Goal: Transaction & Acquisition: Book appointment/travel/reservation

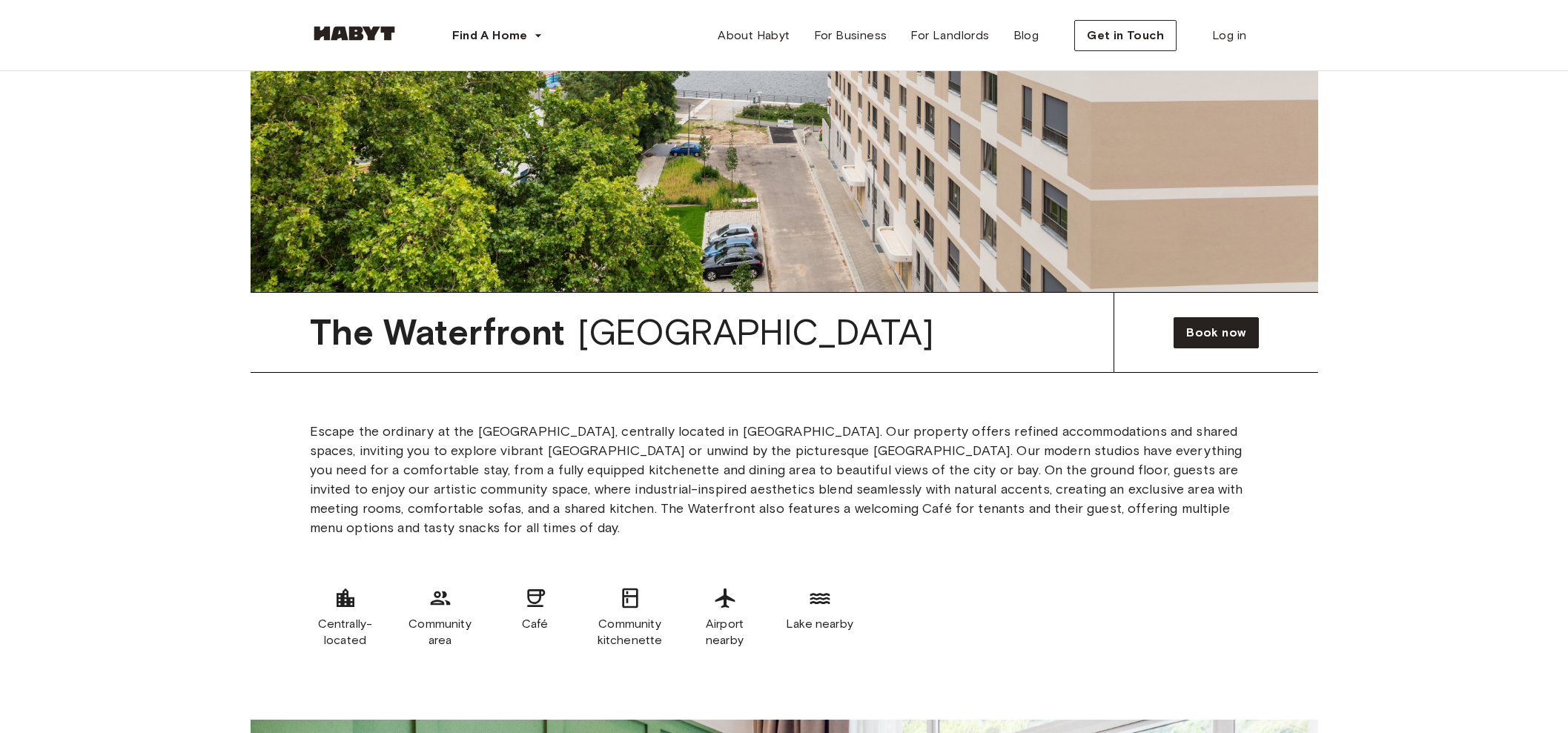
scroll to position [786, 0]
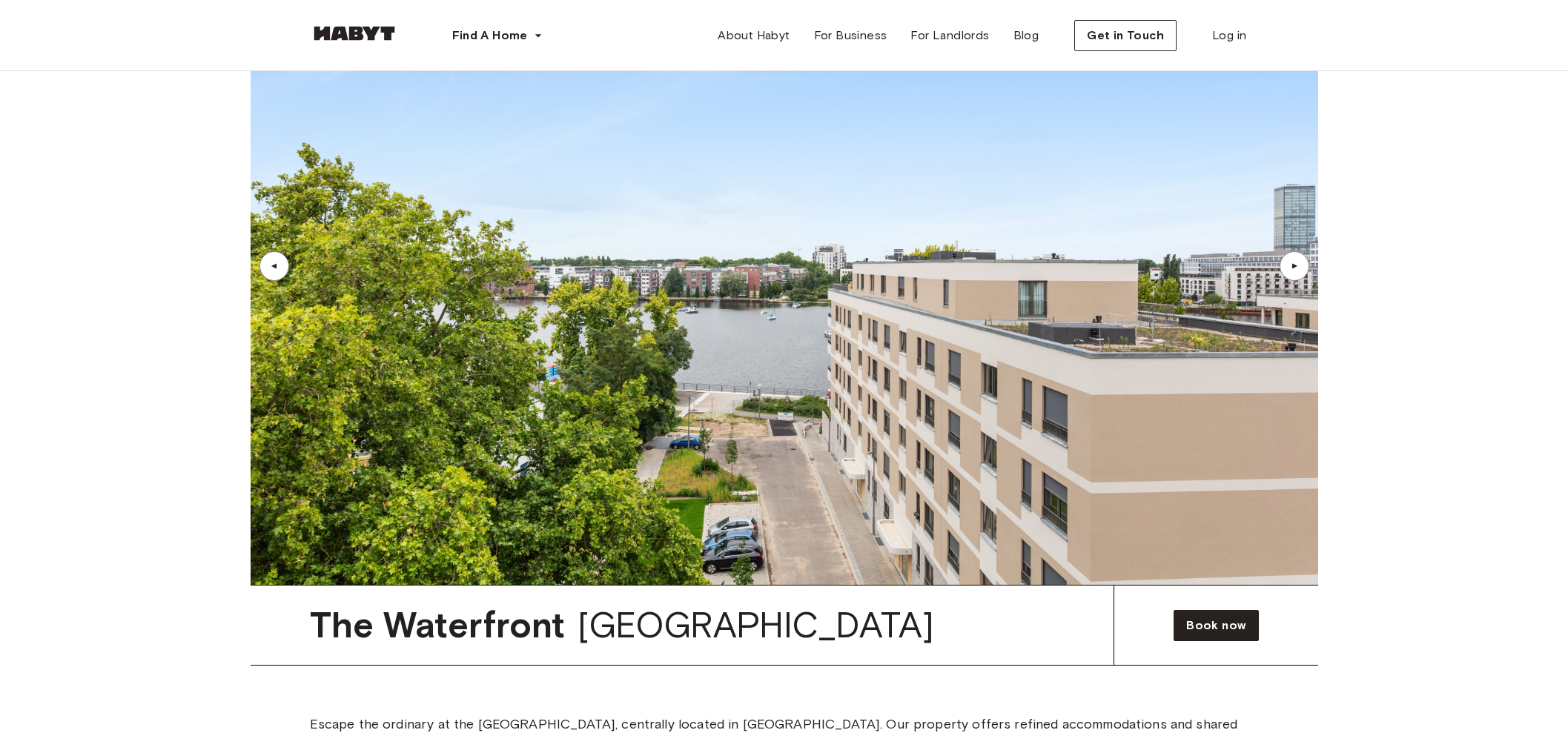
click at [1283, 270] on div "▲" at bounding box center [1295, 266] width 30 height 30
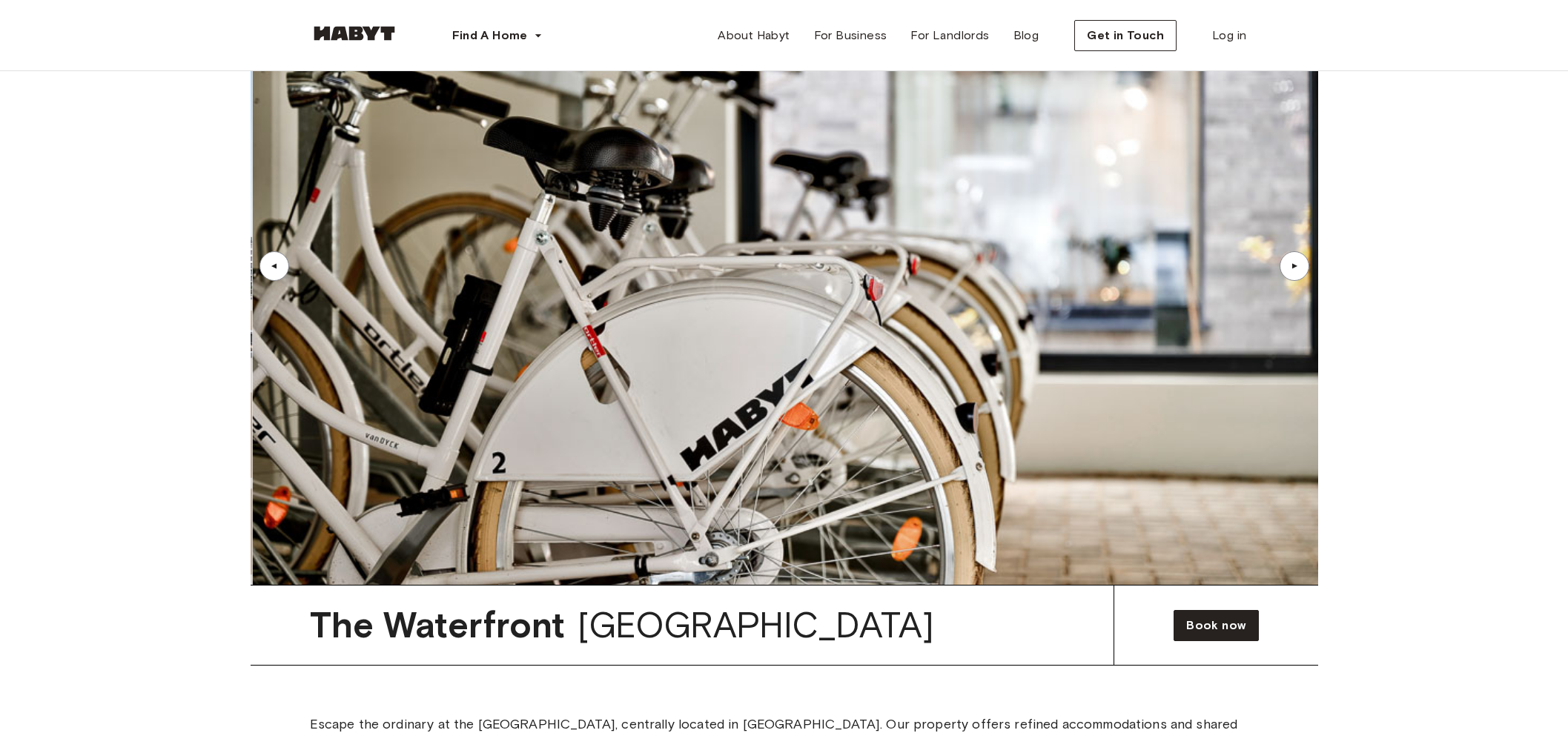
click at [1284, 270] on div "▲" at bounding box center [1295, 266] width 30 height 30
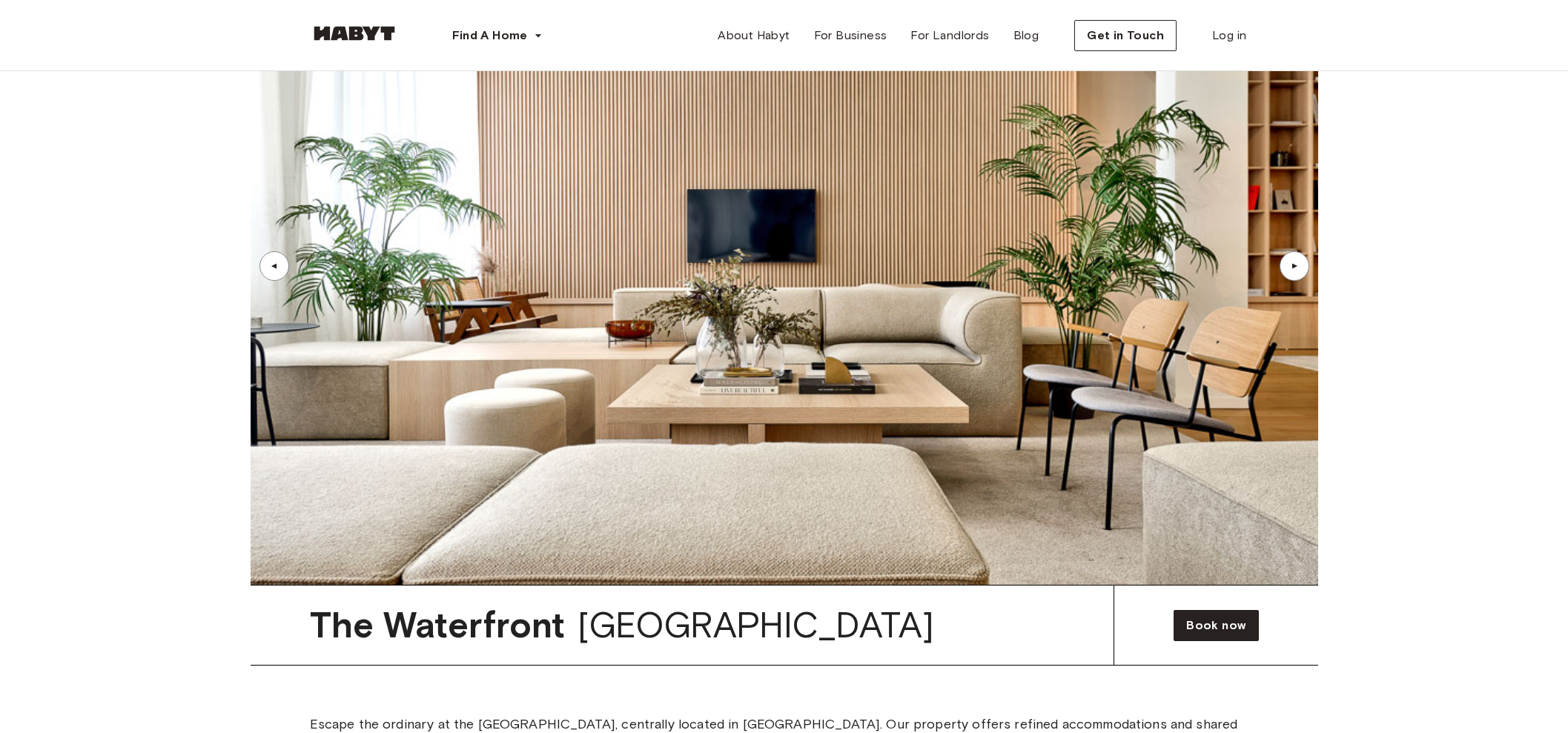
click at [1284, 270] on div "▲" at bounding box center [1295, 266] width 30 height 30
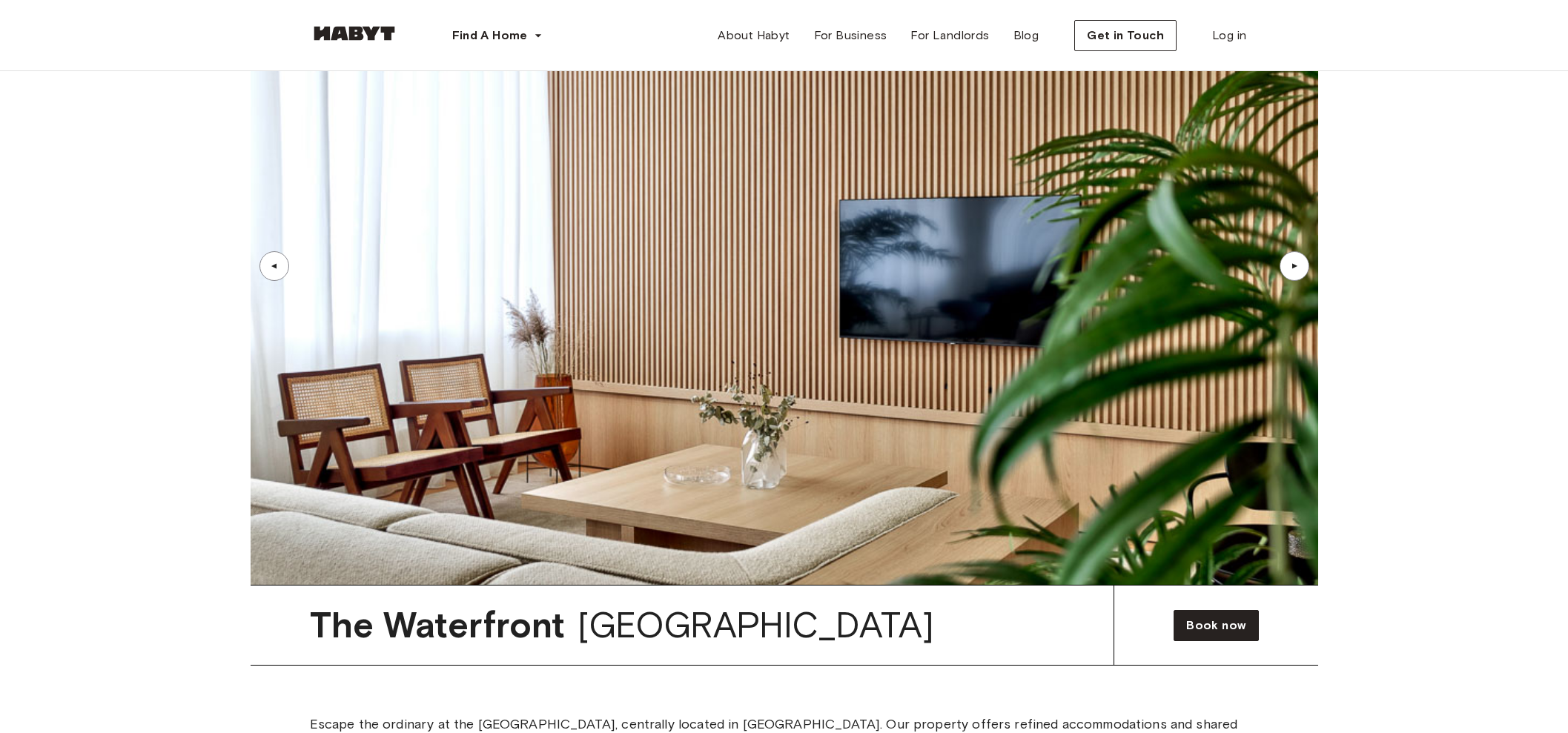
click at [1284, 270] on div "▲" at bounding box center [1295, 266] width 30 height 30
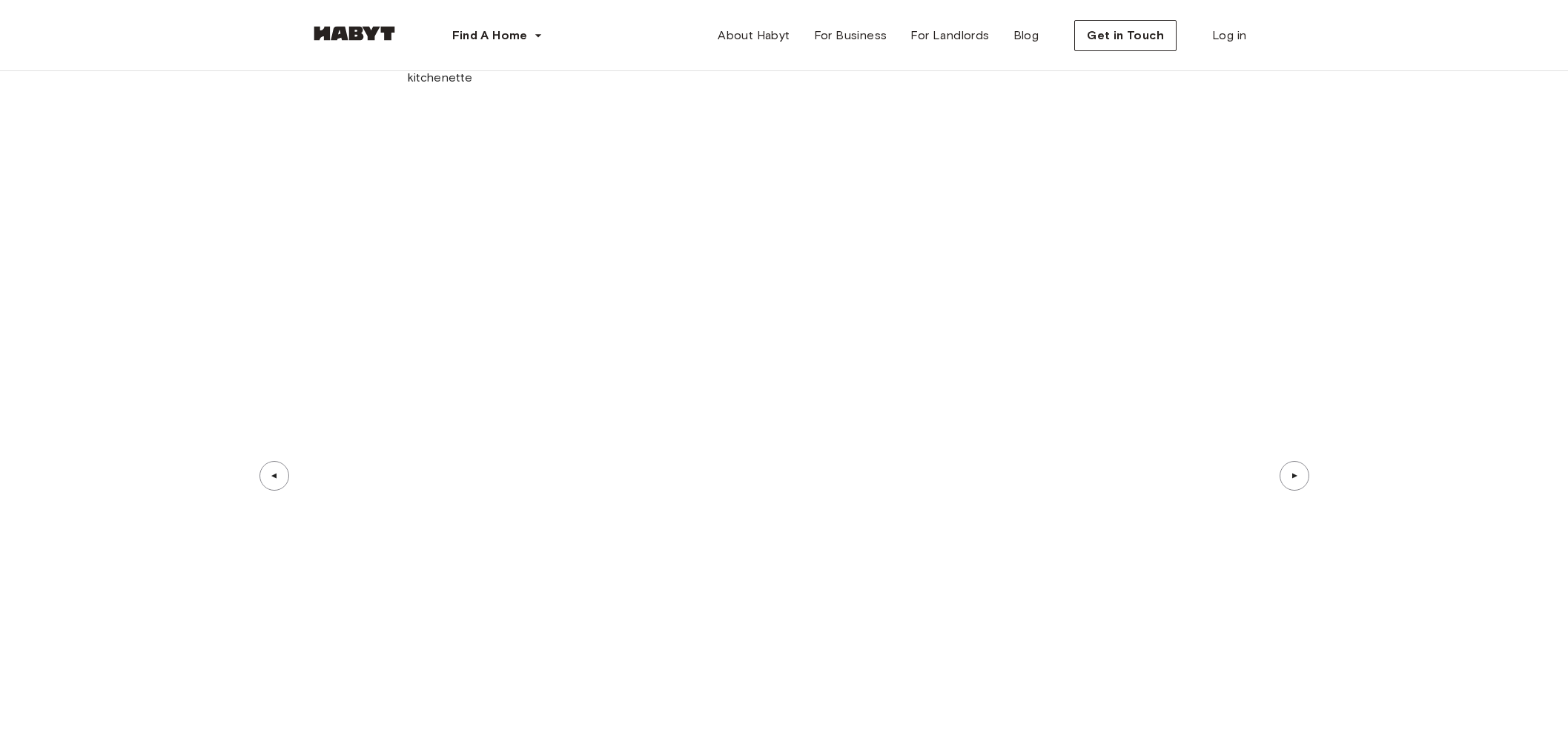
scroll to position [4865, 0]
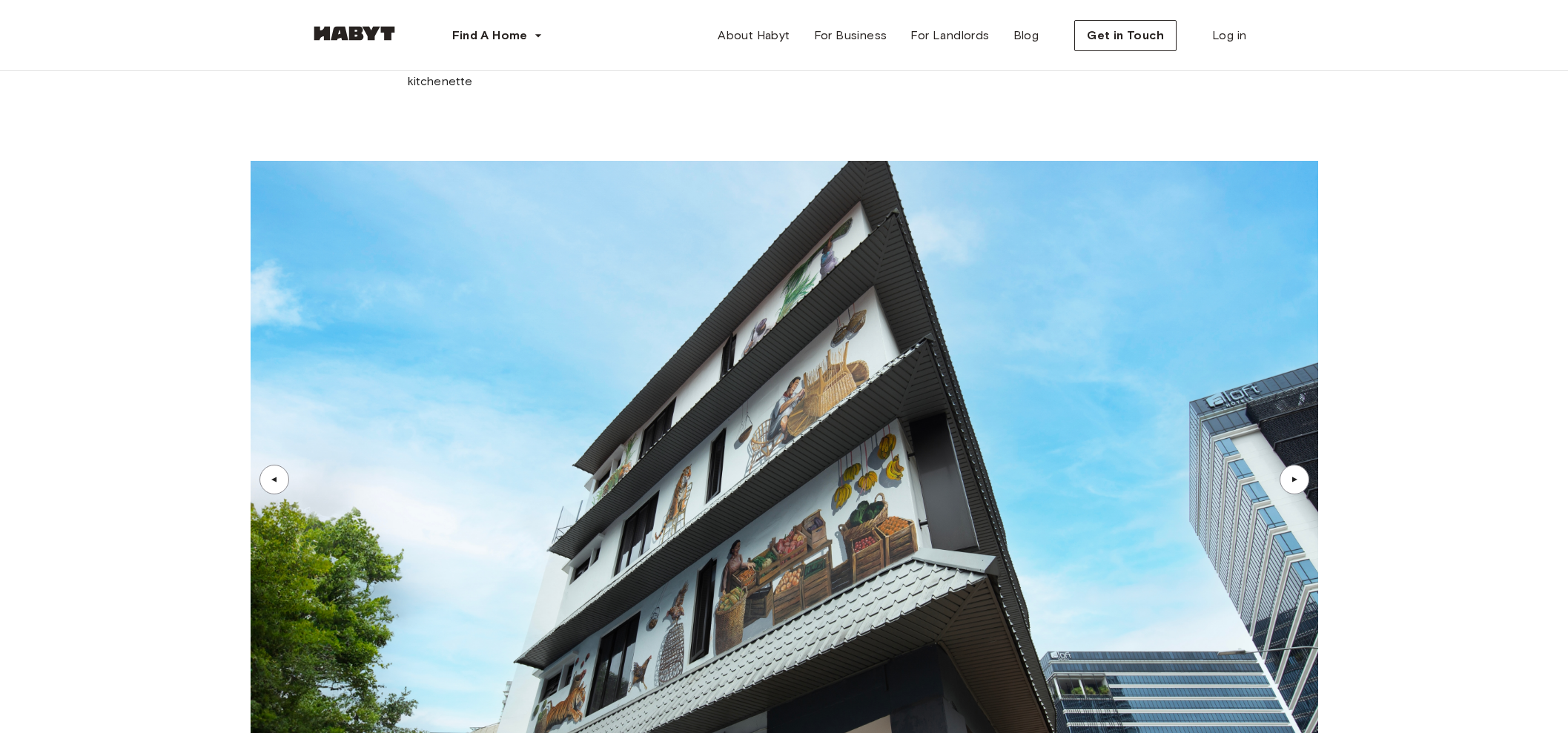
click at [1297, 465] on div "▲" at bounding box center [1295, 479] width 30 height 30
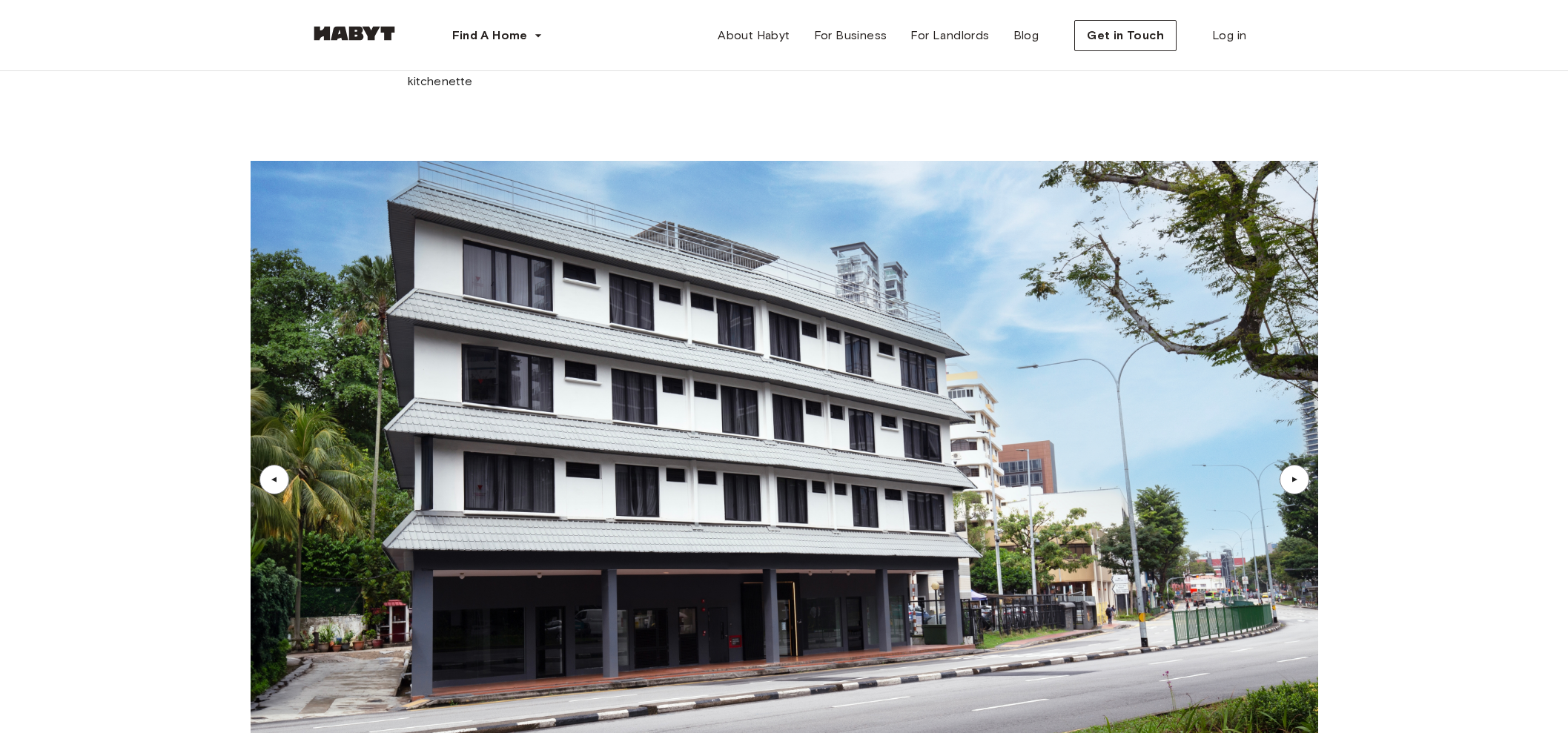
click at [1297, 465] on div "▲" at bounding box center [1295, 479] width 30 height 30
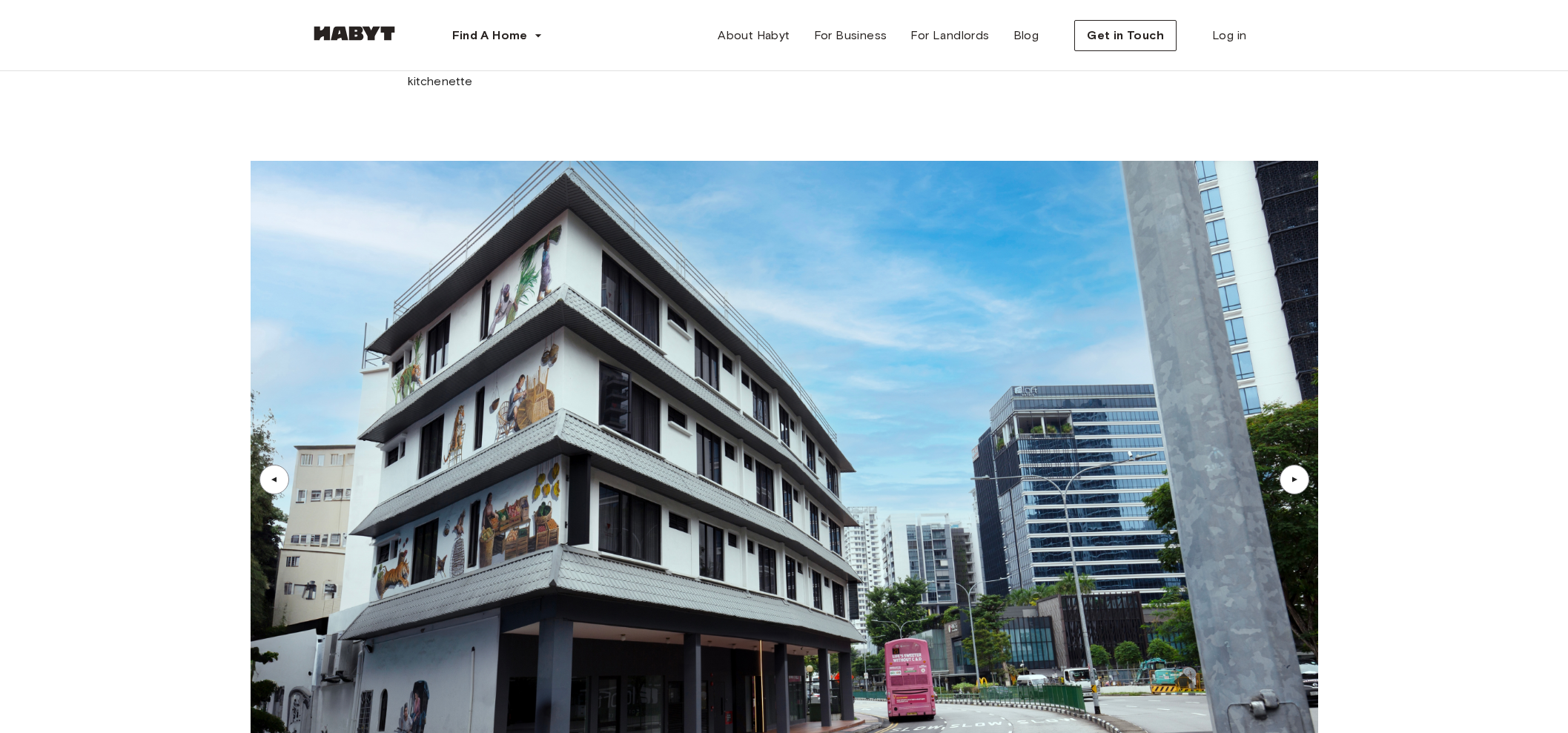
click at [1303, 465] on div "▲" at bounding box center [1295, 479] width 30 height 30
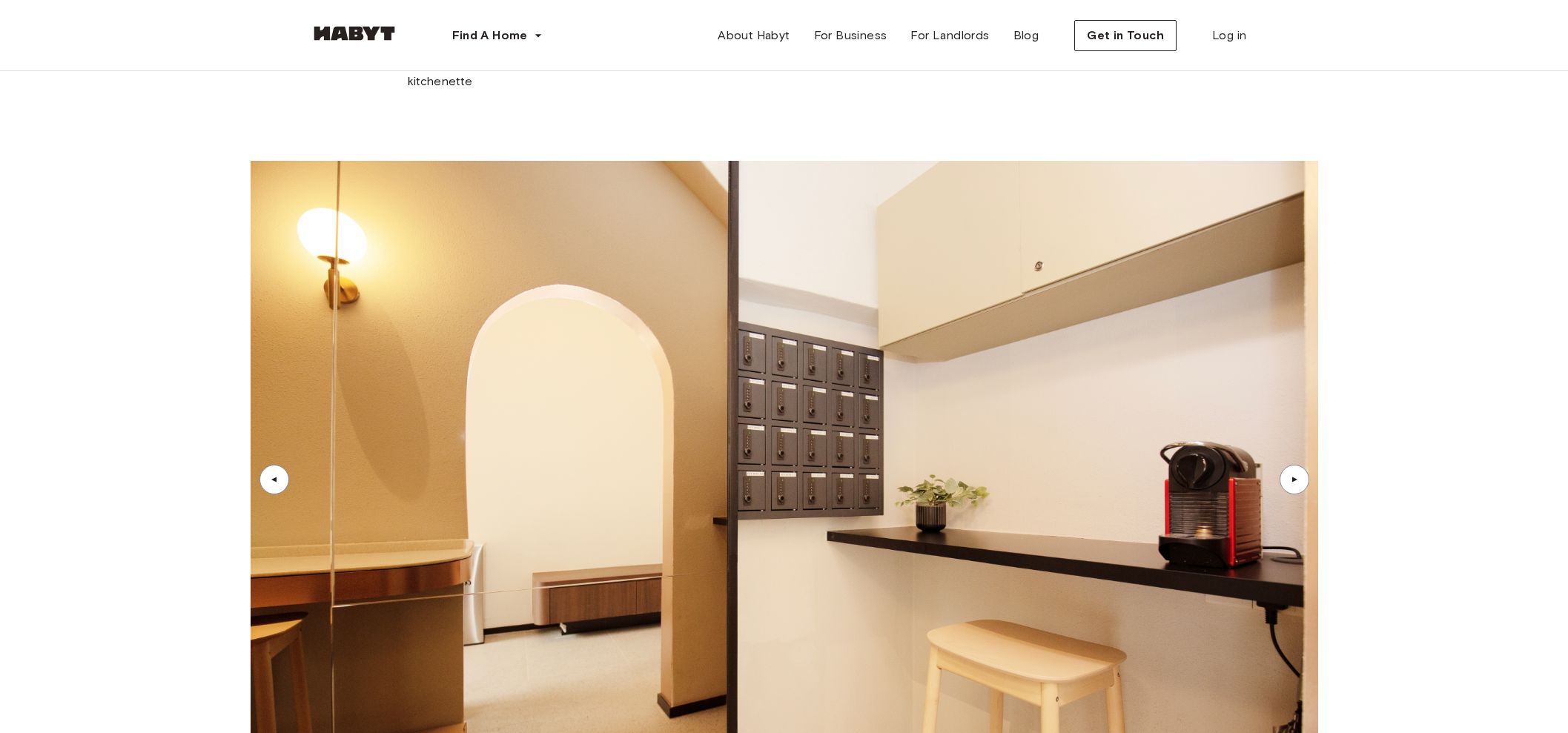
click at [270, 465] on div "▲" at bounding box center [274, 479] width 30 height 30
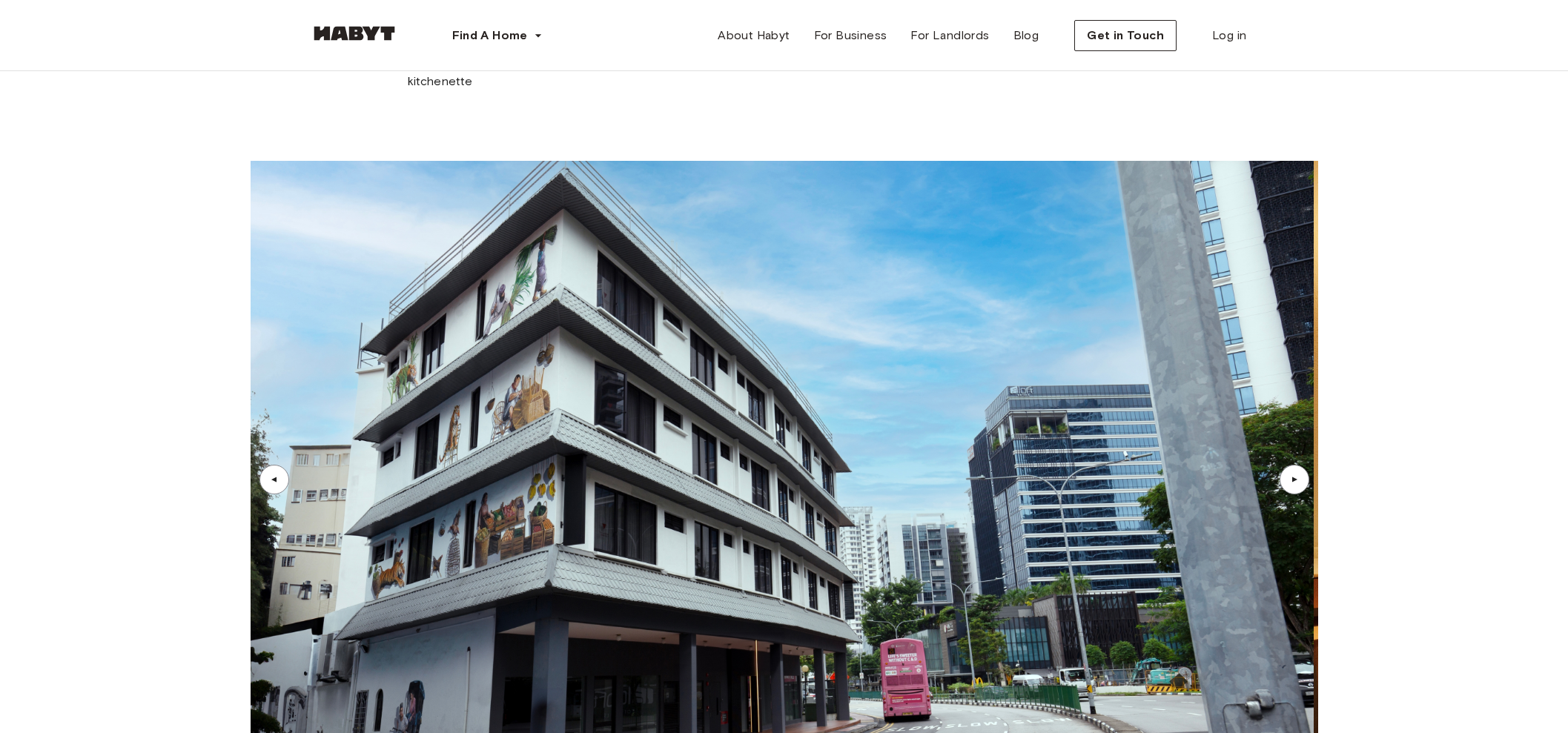
click at [270, 475] on div "▲" at bounding box center [274, 479] width 15 height 9
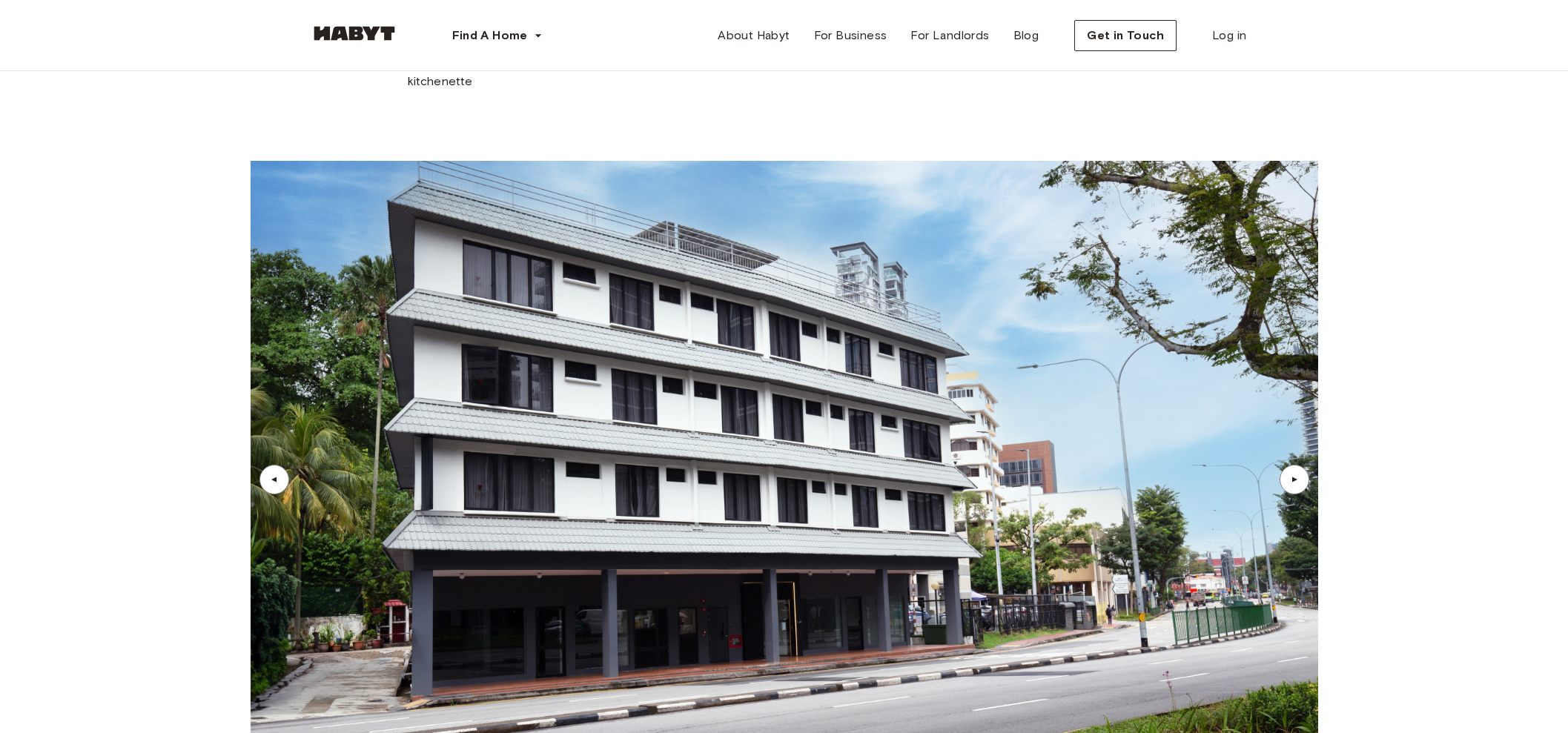
click at [1285, 465] on div "▲" at bounding box center [1295, 479] width 30 height 30
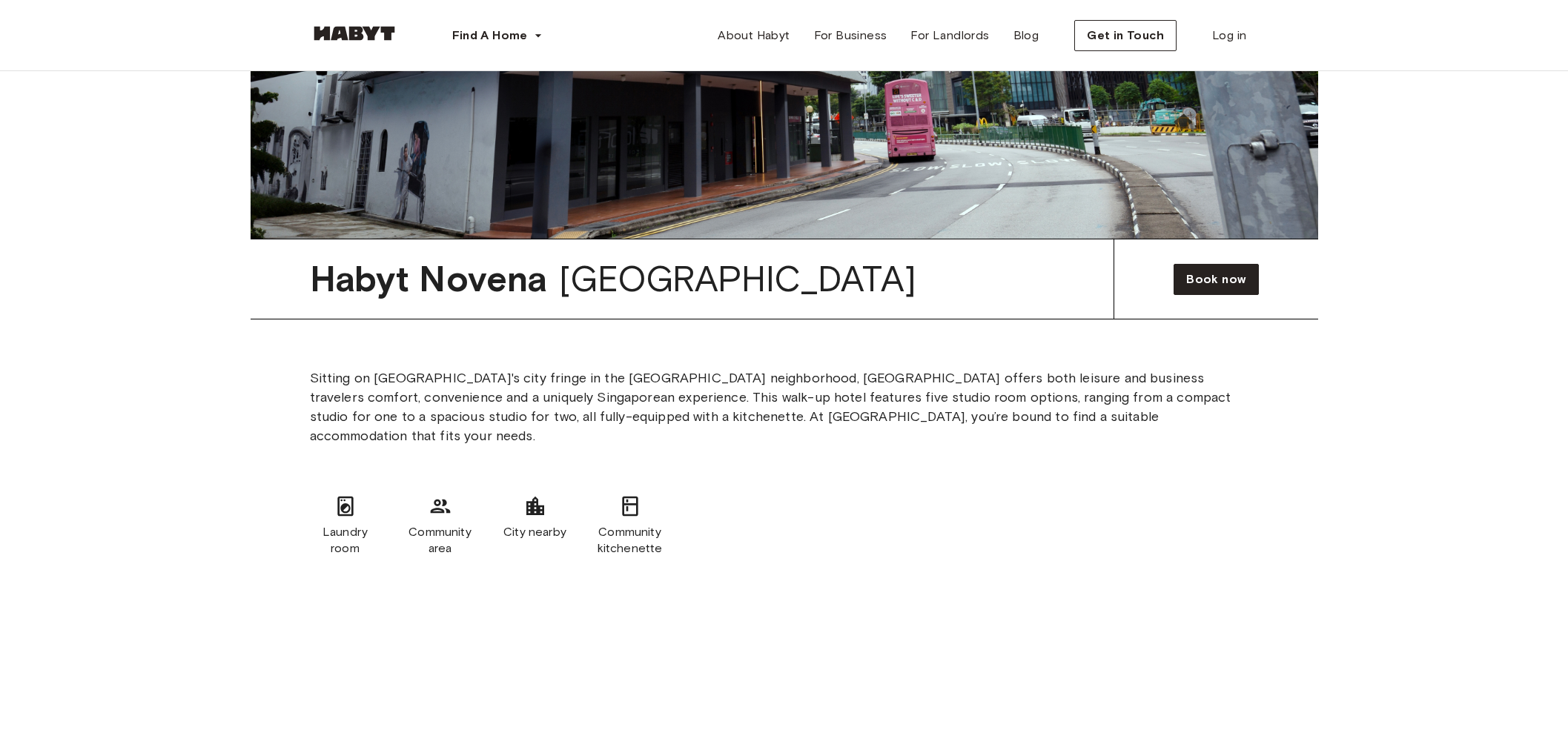
scroll to position [5421, 0]
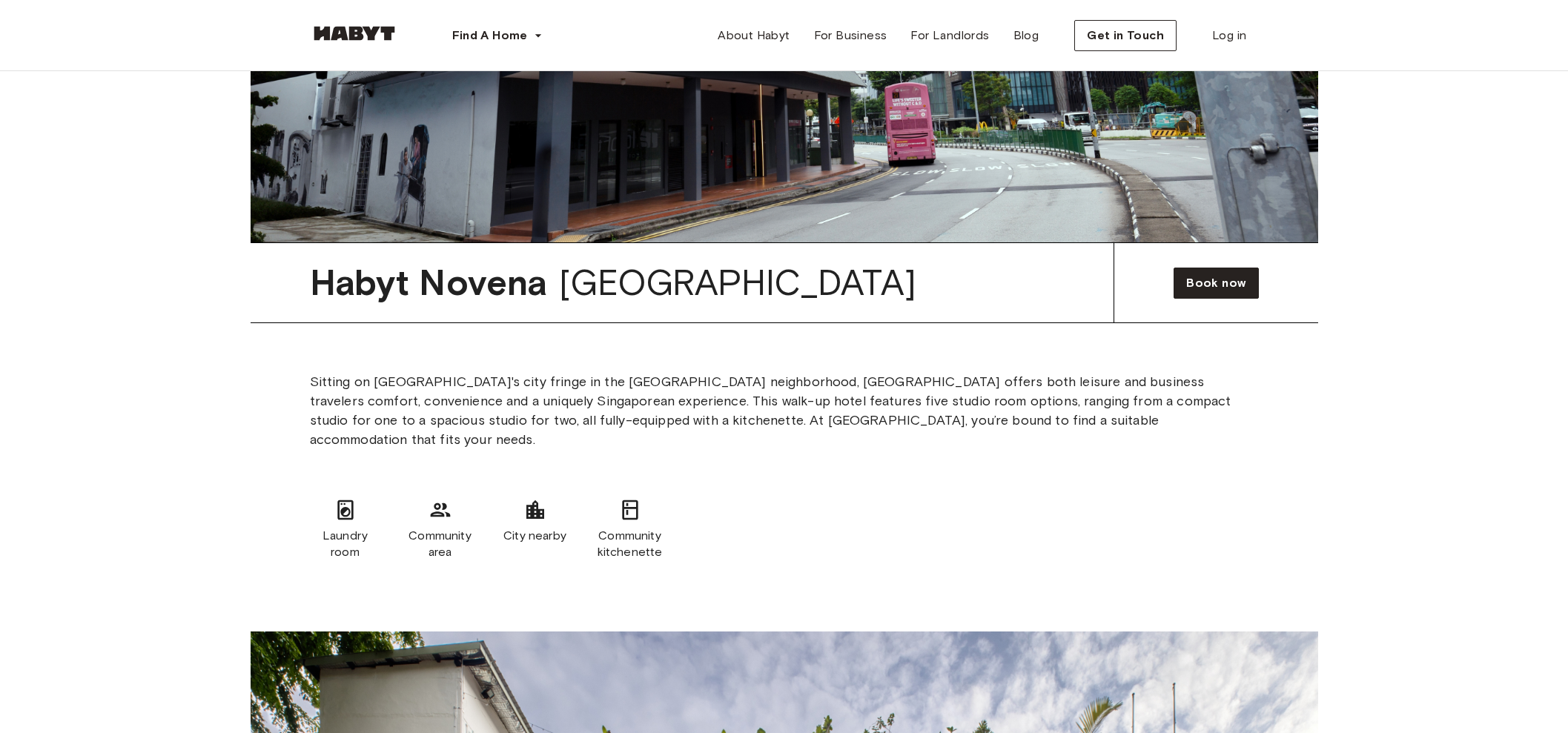
click at [795, 372] on p "Sitting on [GEOGRAPHIC_DATA]'s city fringe in the [GEOGRAPHIC_DATA] neighborhoo…" at bounding box center [784, 410] width 949 height 77
click at [1205, 274] on span "Book now" at bounding box center [1216, 283] width 59 height 17
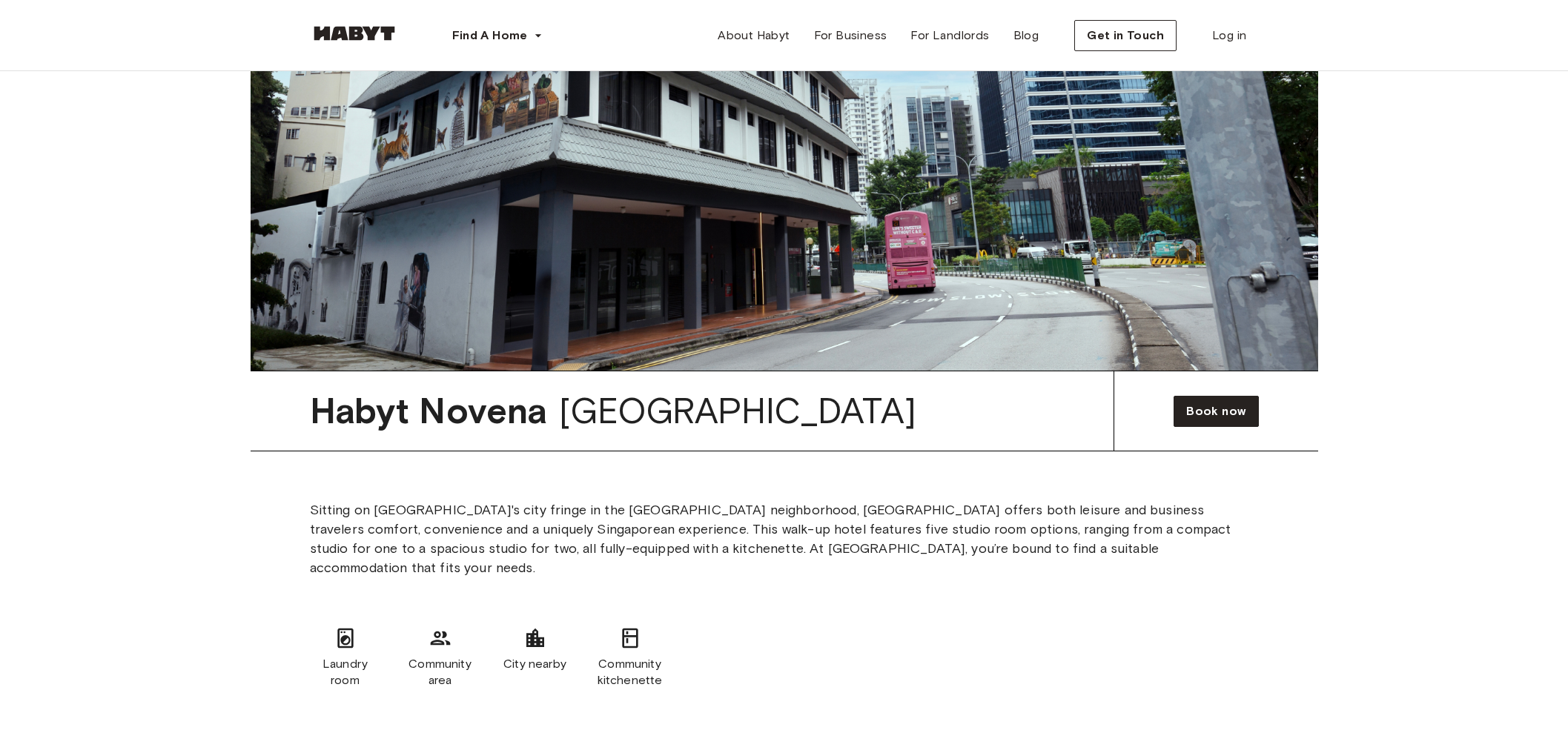
scroll to position [5050, 0]
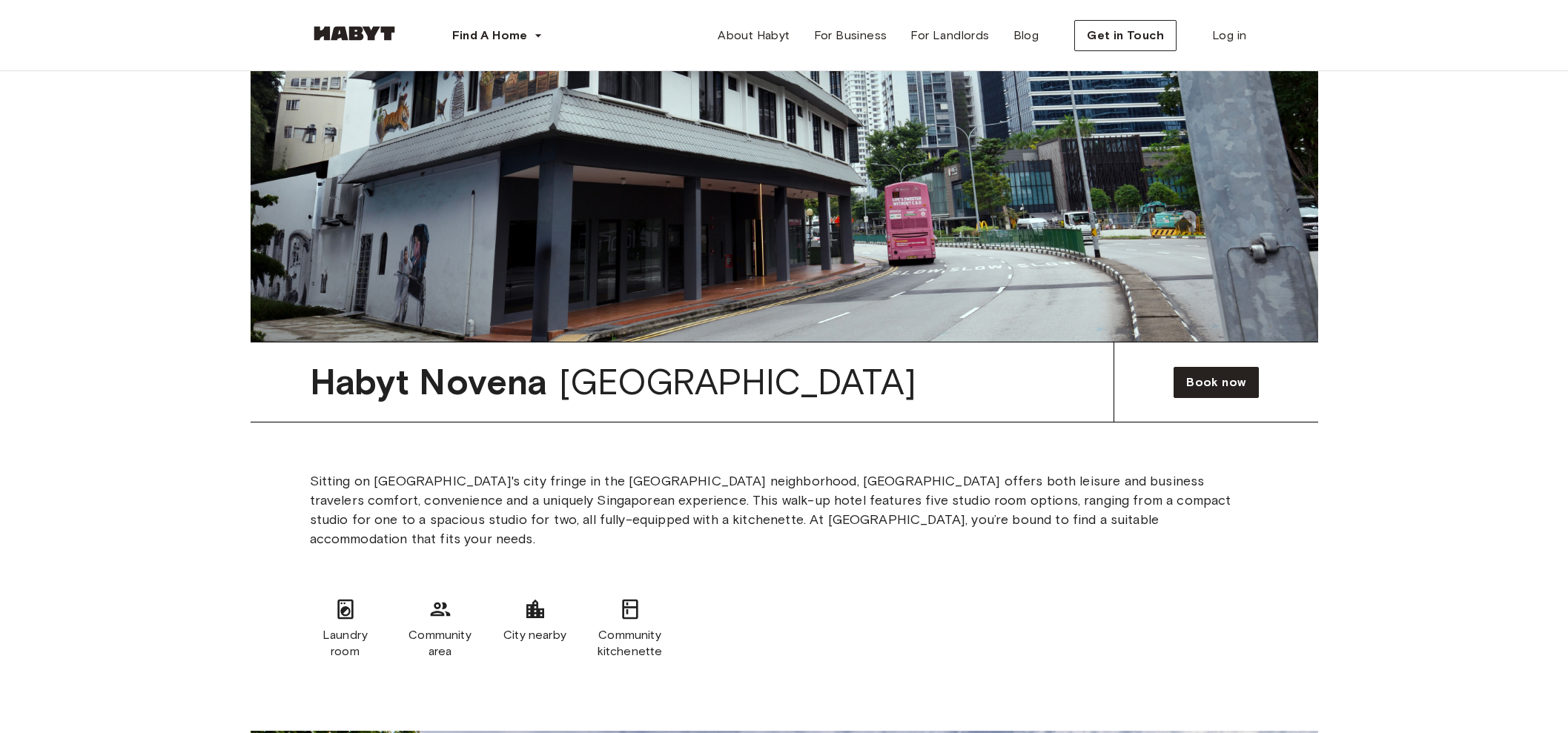
scroll to position [5328, 0]
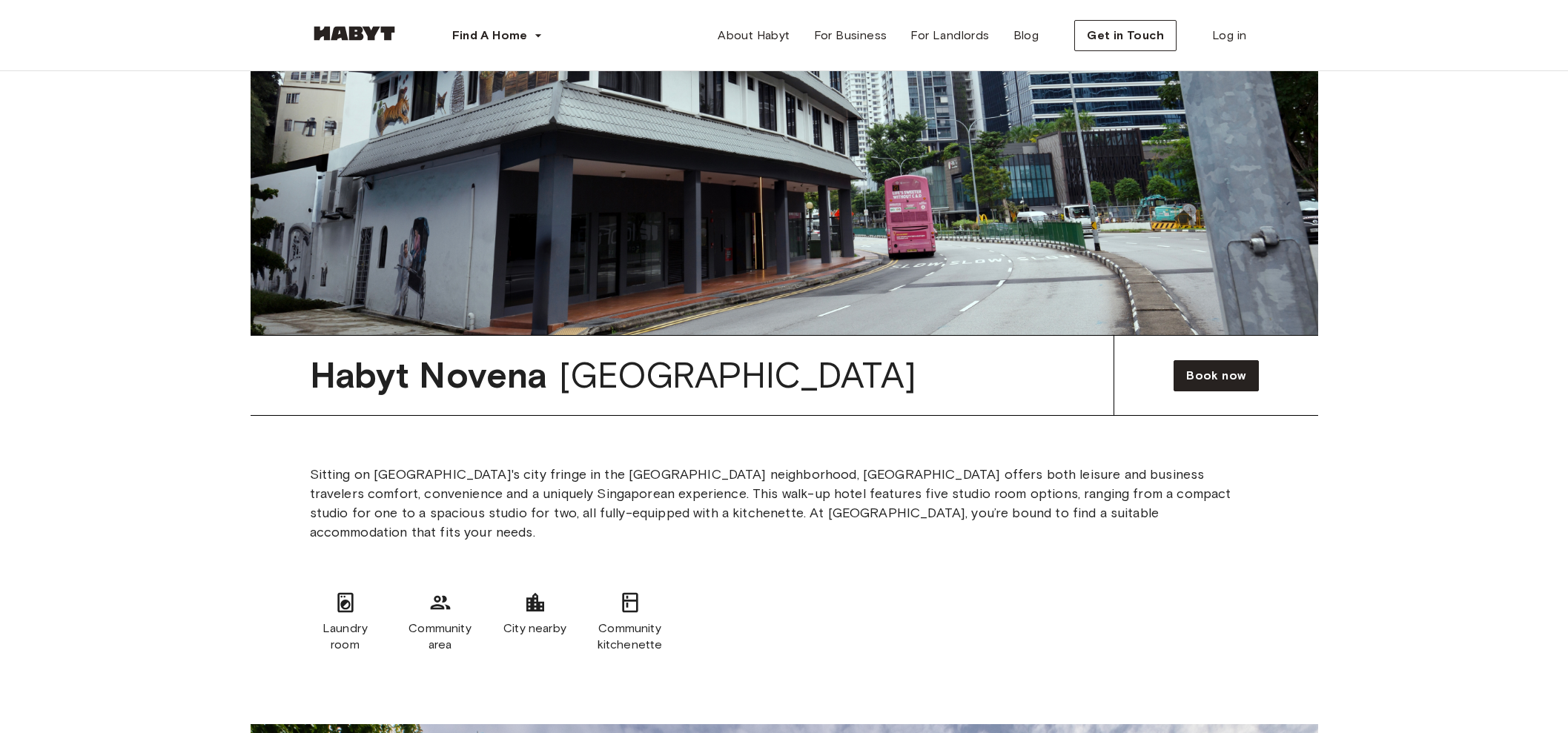
click at [741, 555] on div "Laundry room Community area City nearby Community kitchenette" at bounding box center [784, 621] width 949 height 133
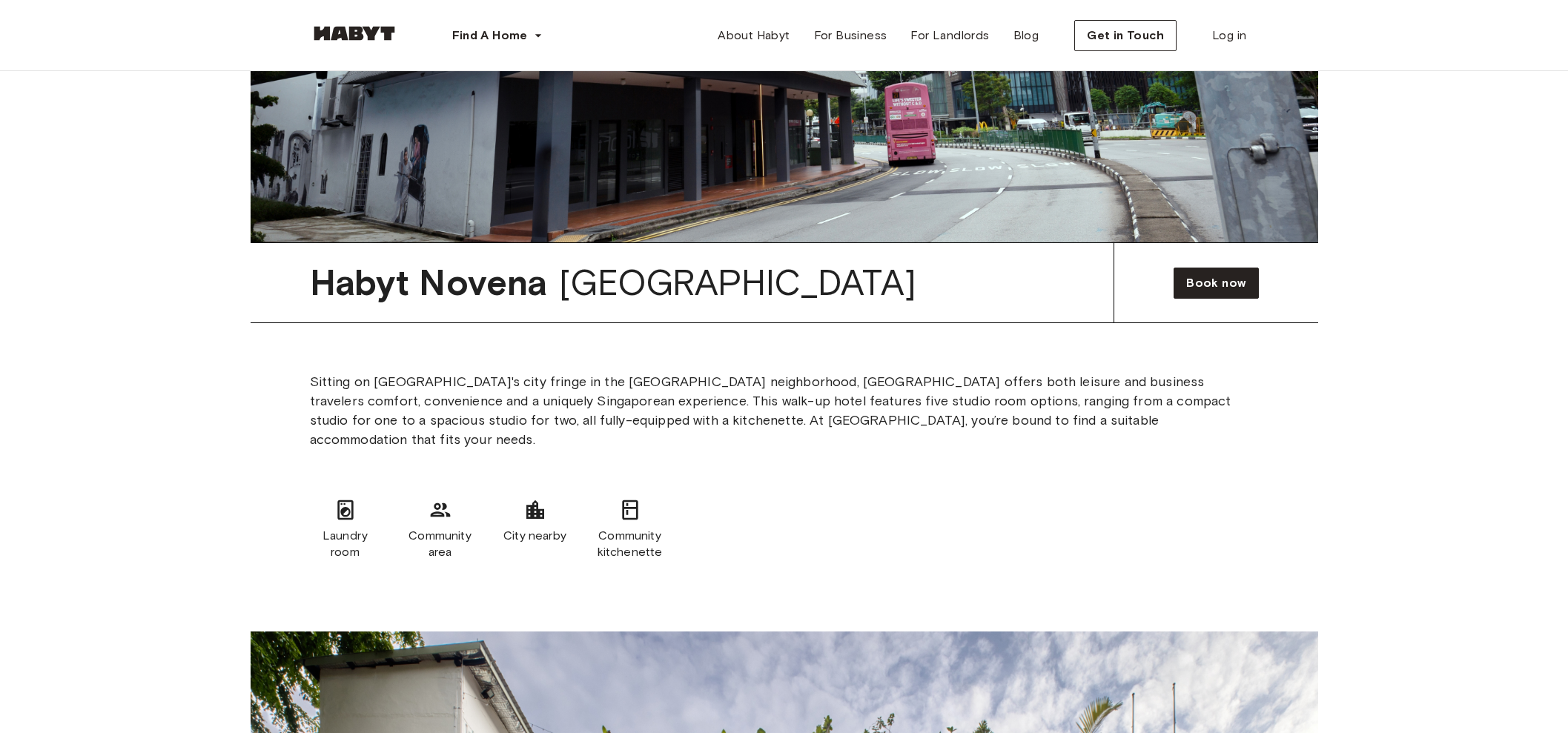
scroll to position [5792, 0]
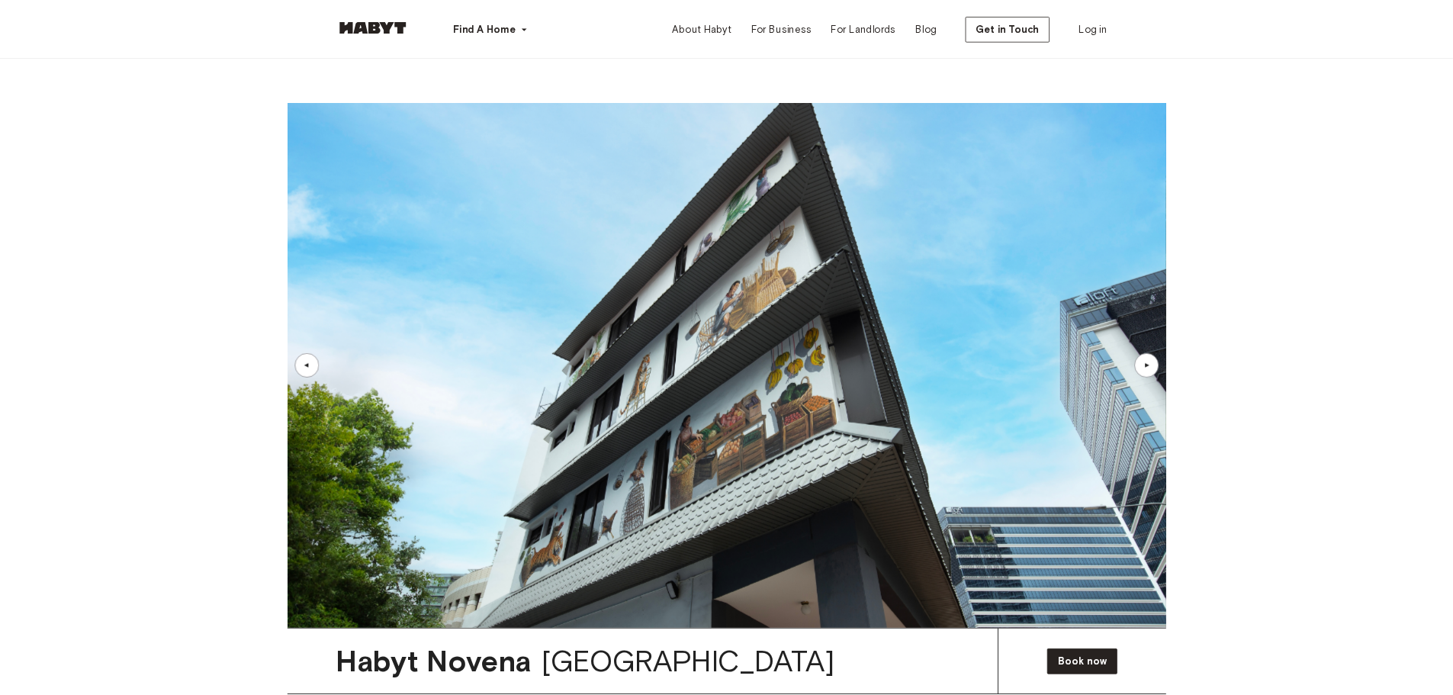
scroll to position [5156, 0]
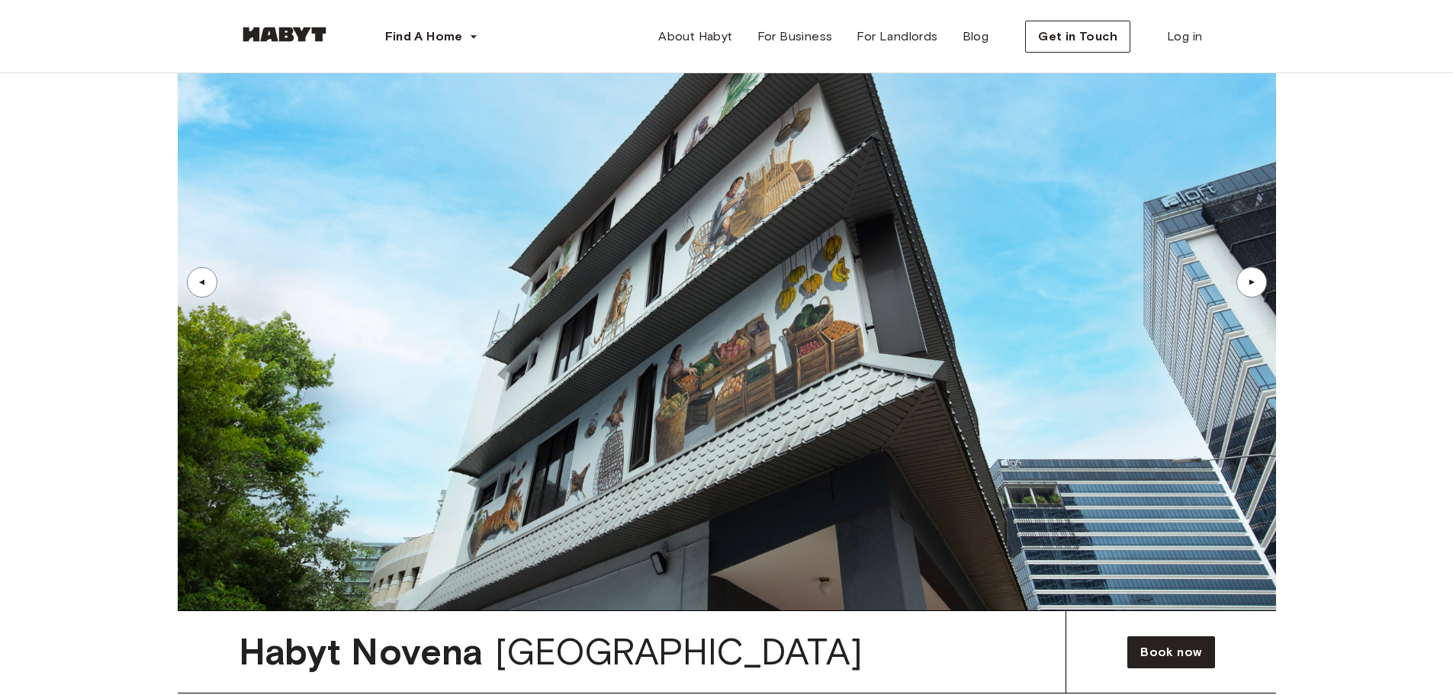
click at [1260, 267] on div "▲" at bounding box center [1252, 282] width 31 height 31
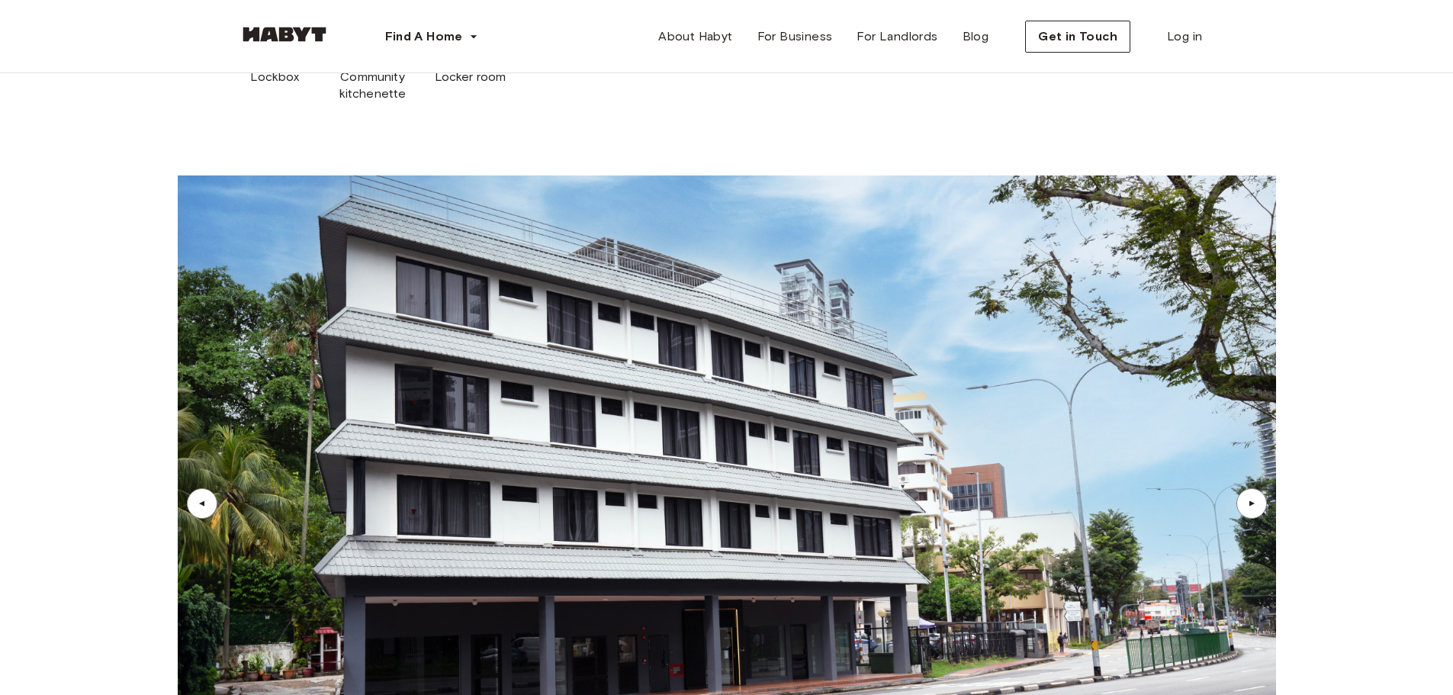
scroll to position [4927, 0]
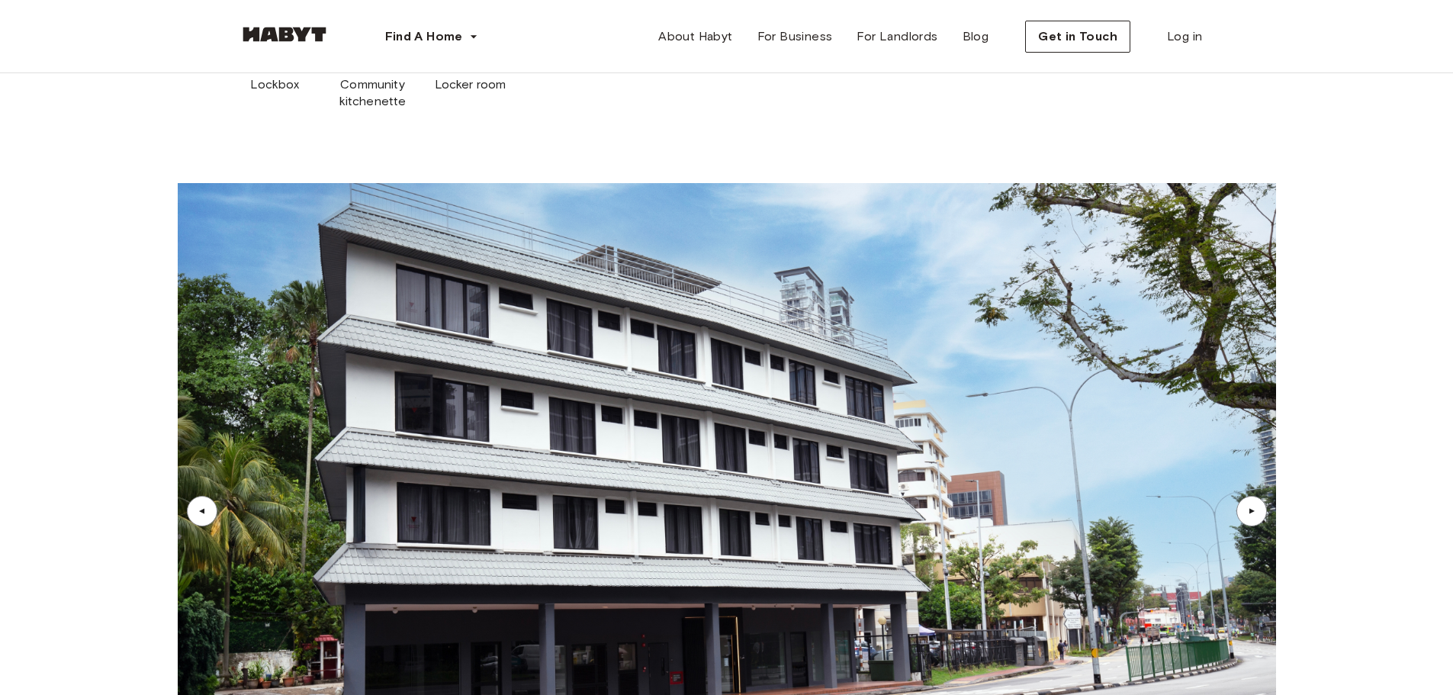
click at [1256, 507] on div "▲" at bounding box center [1251, 511] width 15 height 9
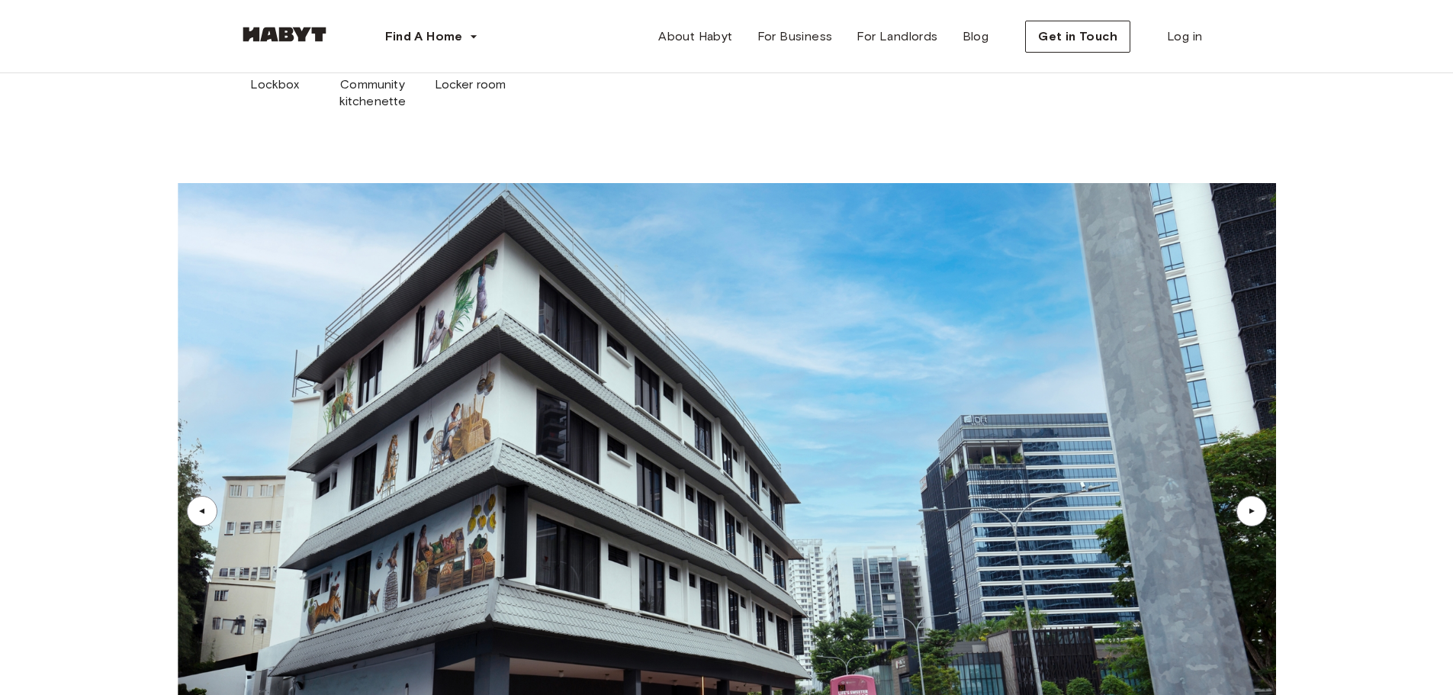
click at [1256, 507] on div "▲" at bounding box center [1251, 511] width 15 height 9
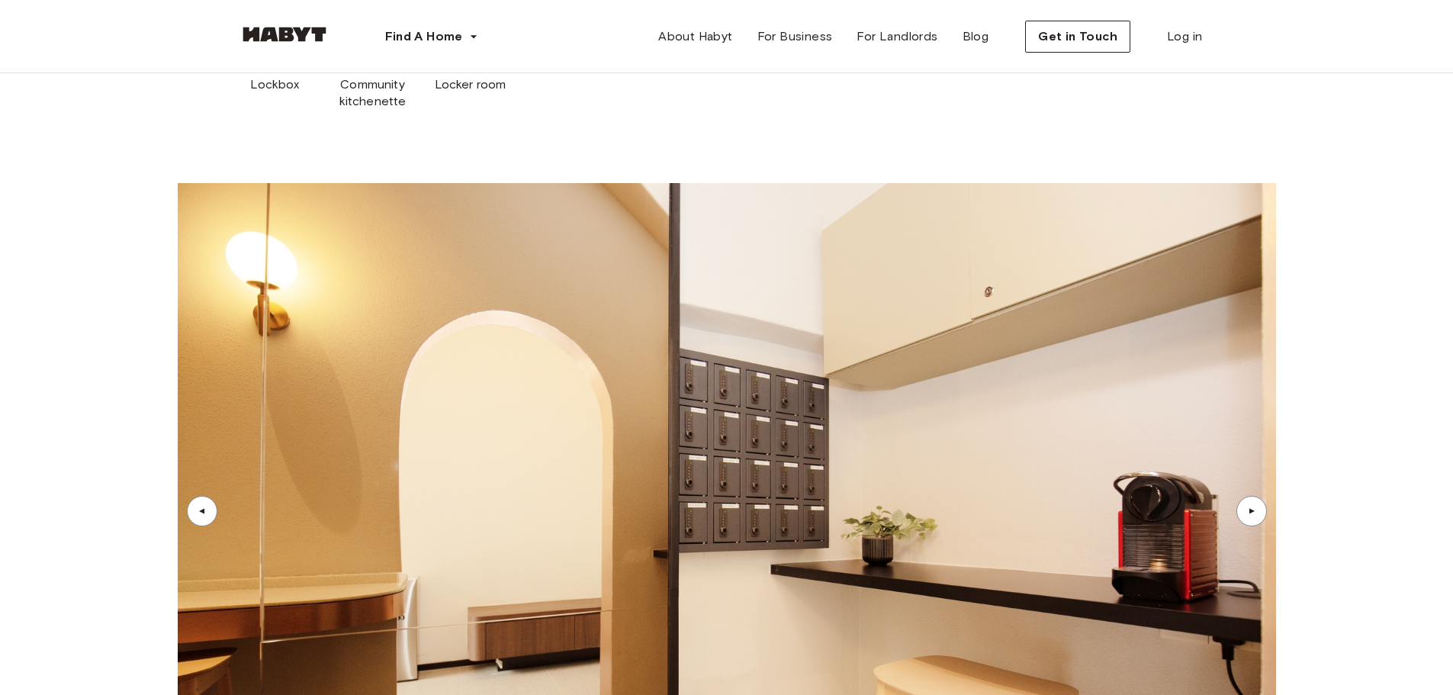
click at [1254, 507] on div "▲" at bounding box center [1251, 511] width 15 height 9
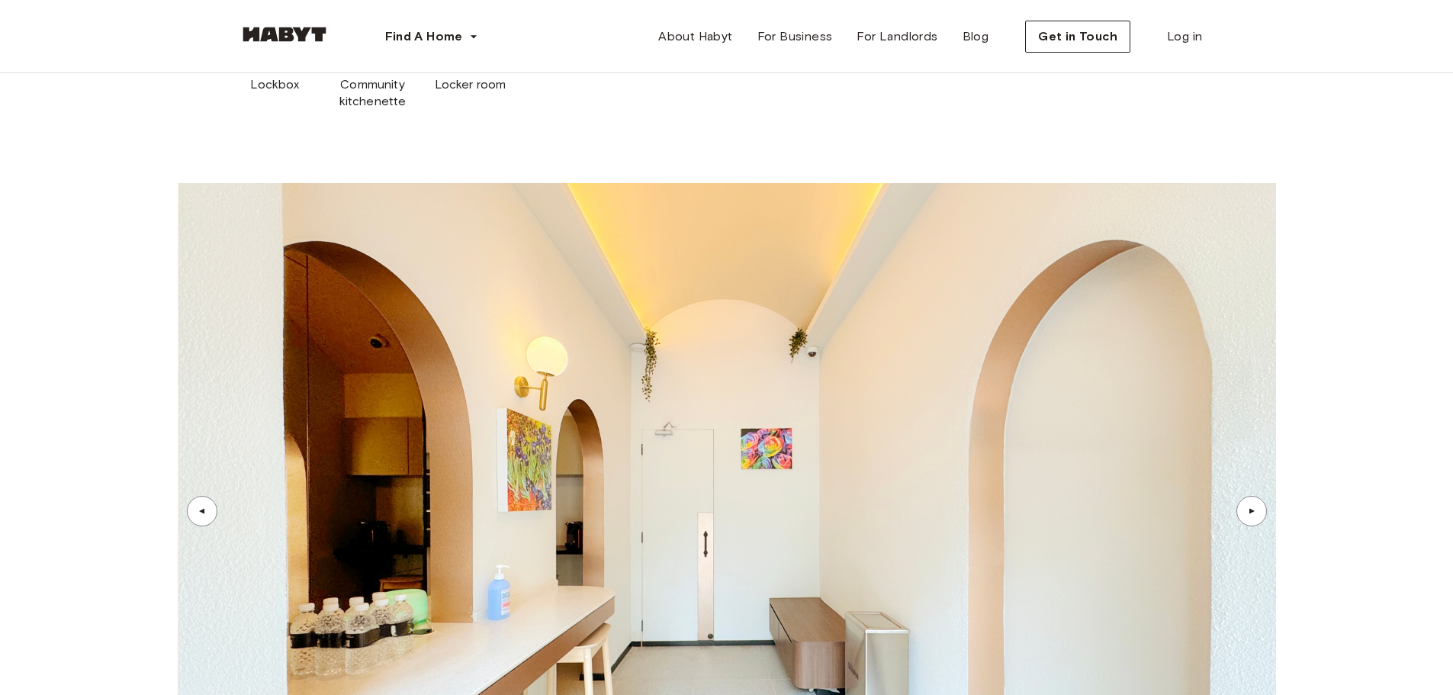
click at [1254, 507] on div "▲" at bounding box center [1251, 511] width 15 height 9
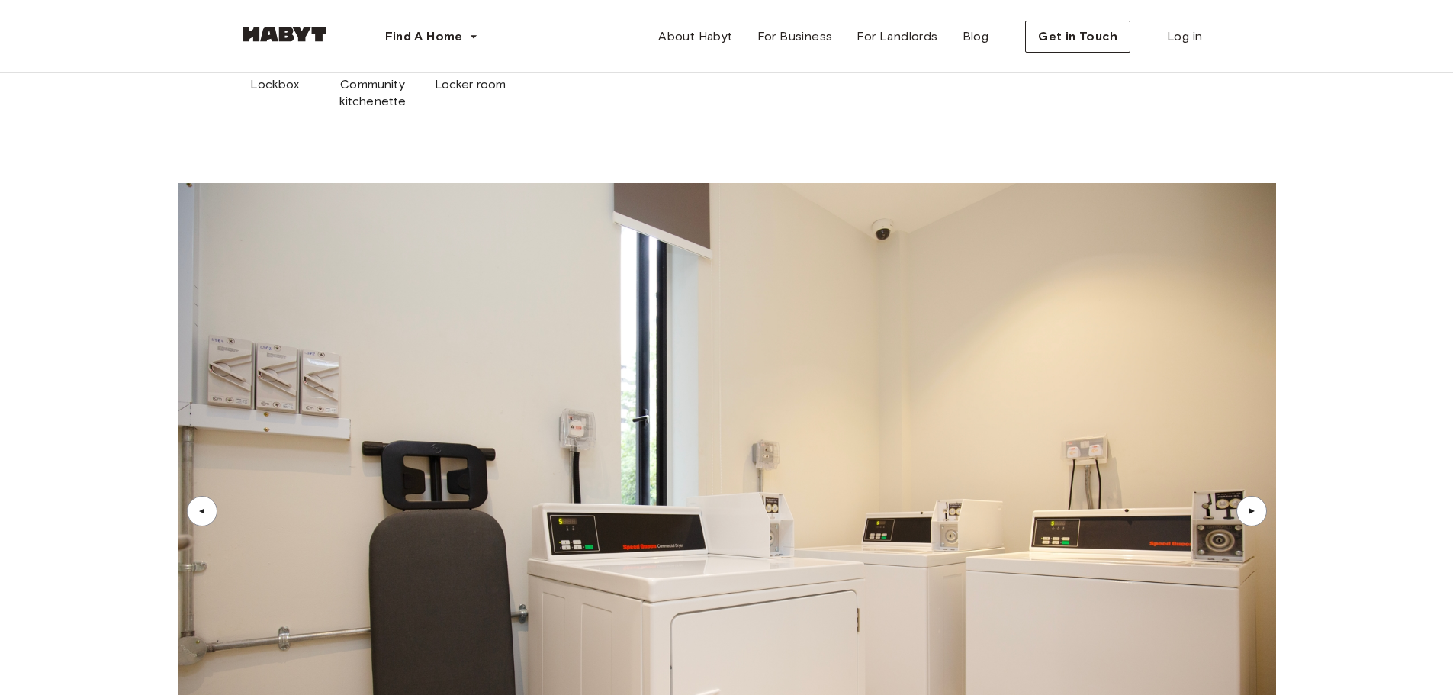
click at [1260, 496] on div "▲" at bounding box center [1252, 511] width 31 height 31
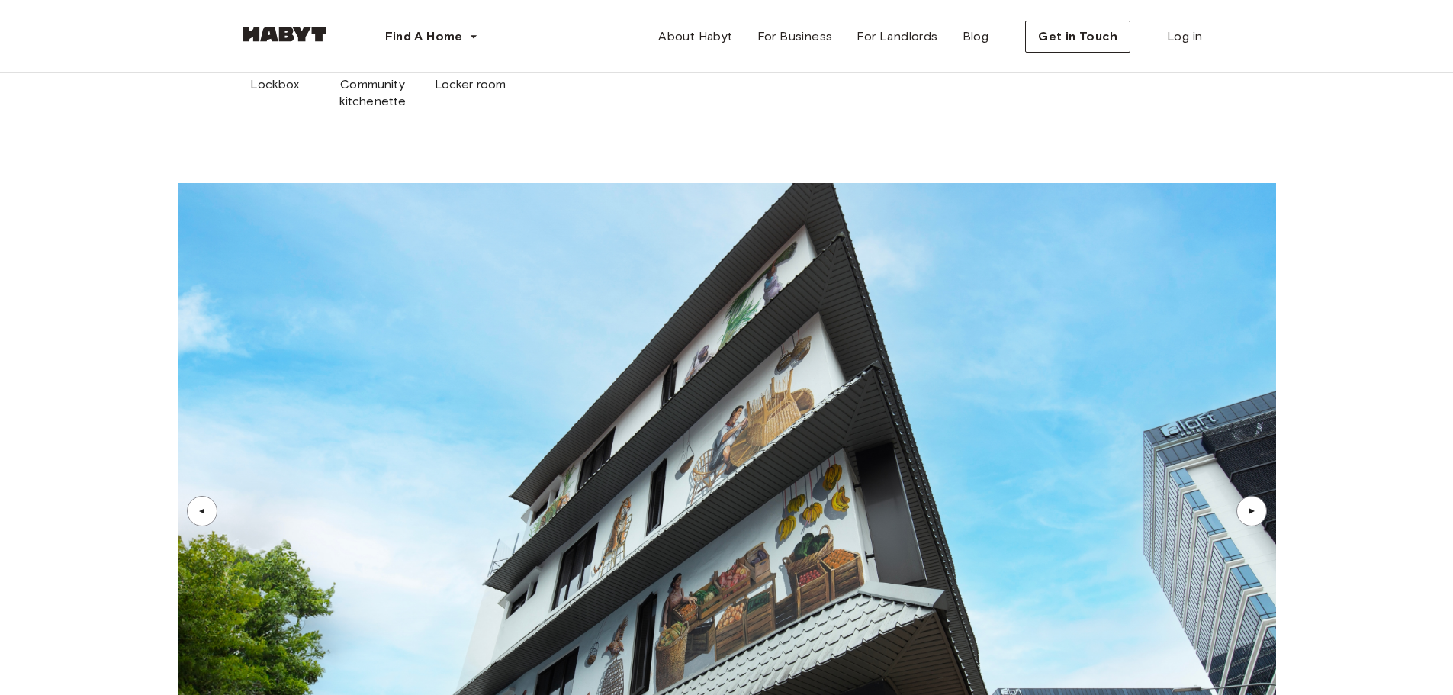
click at [1260, 496] on div "▲" at bounding box center [1252, 511] width 31 height 31
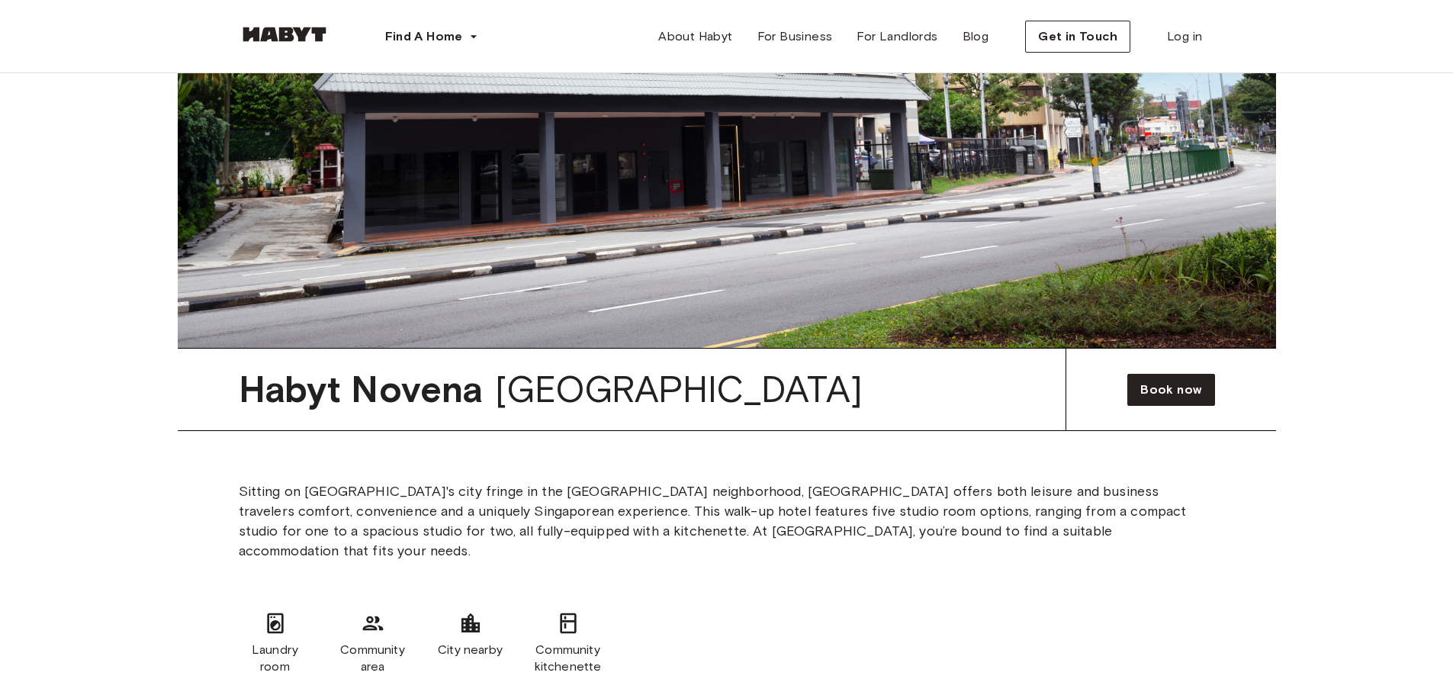
scroll to position [5537, 0]
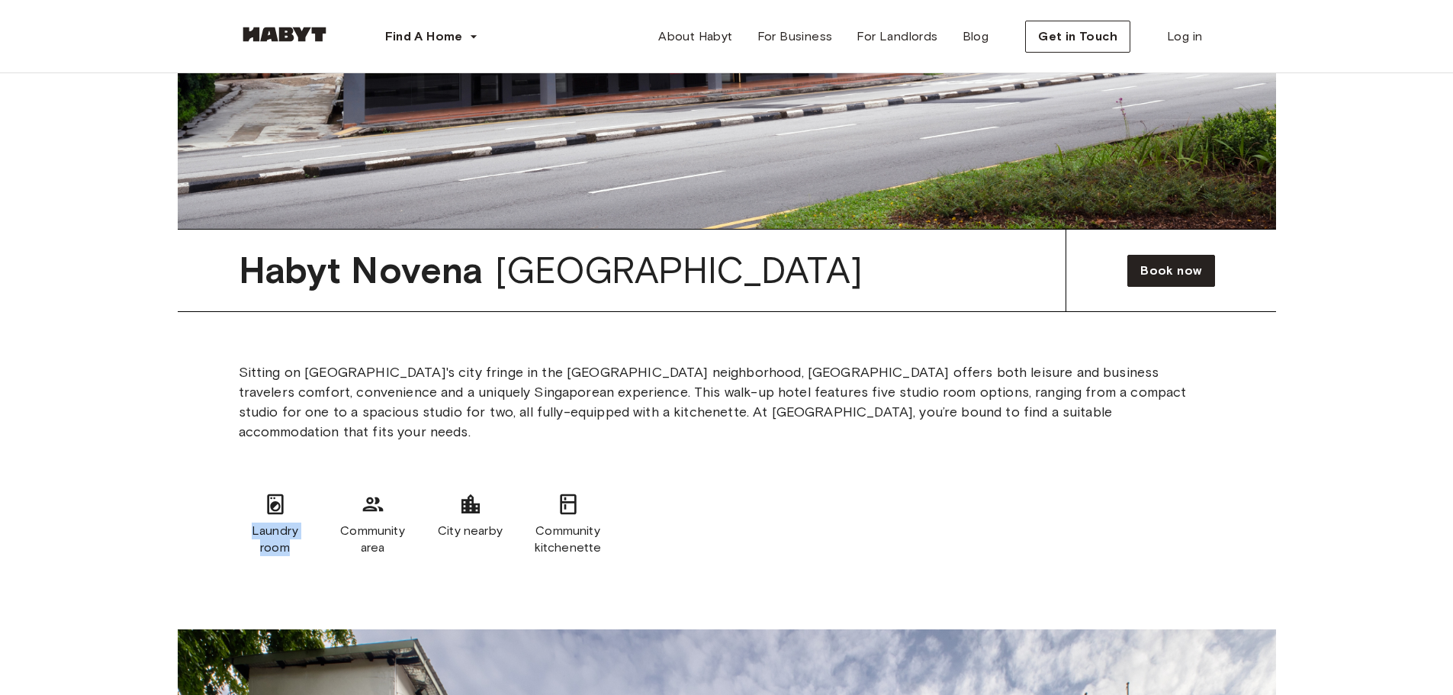
drag, startPoint x: 252, startPoint y: 379, endPoint x: 291, endPoint y: 394, distance: 42.5
click at [291, 523] on span "Laundry room" at bounding box center [275, 540] width 73 height 34
copy span "Laundry room"
click at [346, 455] on div "Laundry room Community area City nearby Community kitchenette" at bounding box center [727, 523] width 976 height 137
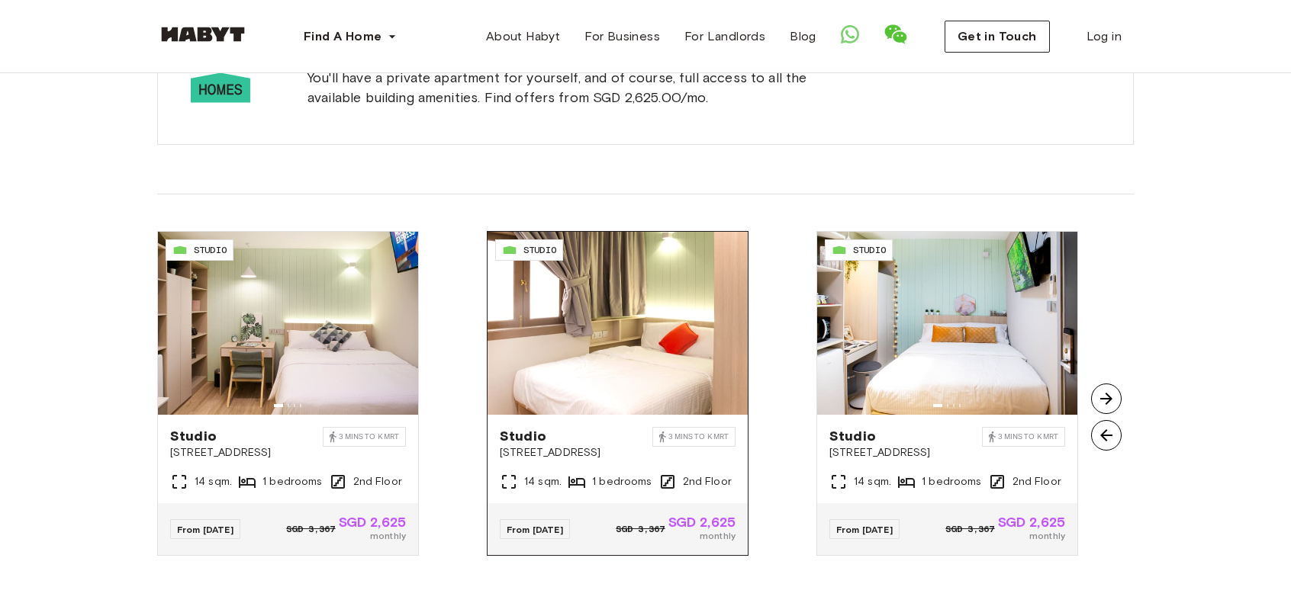
scroll to position [1144, 0]
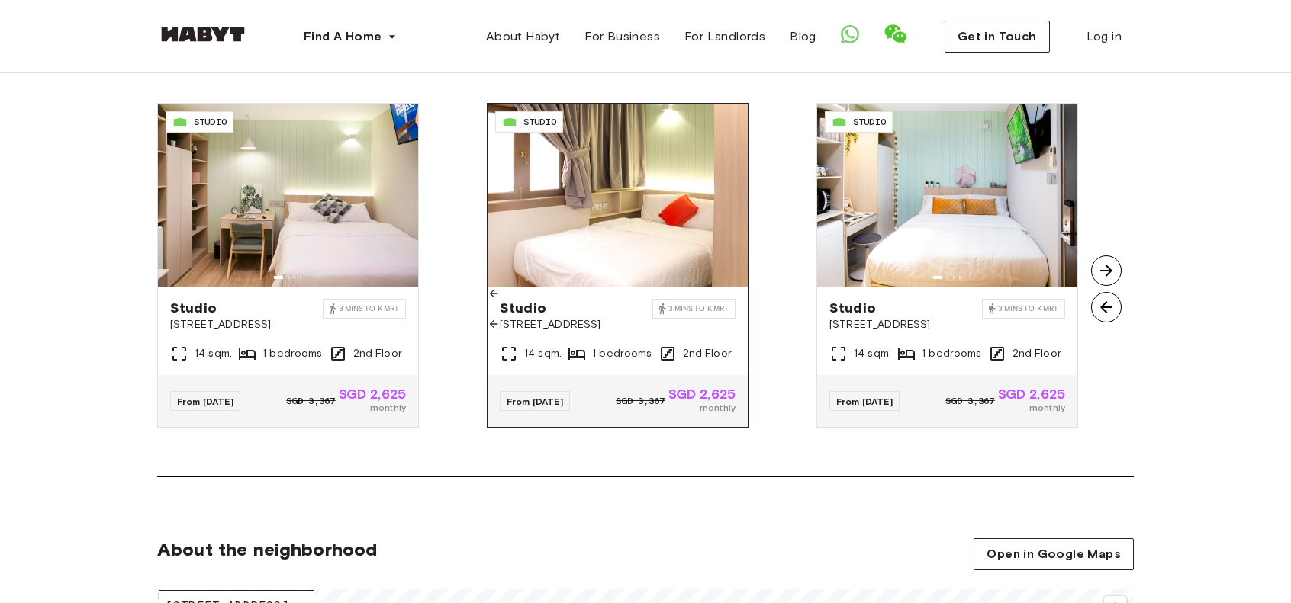
click at [500, 318] on icon at bounding box center [493, 324] width 12 height 12
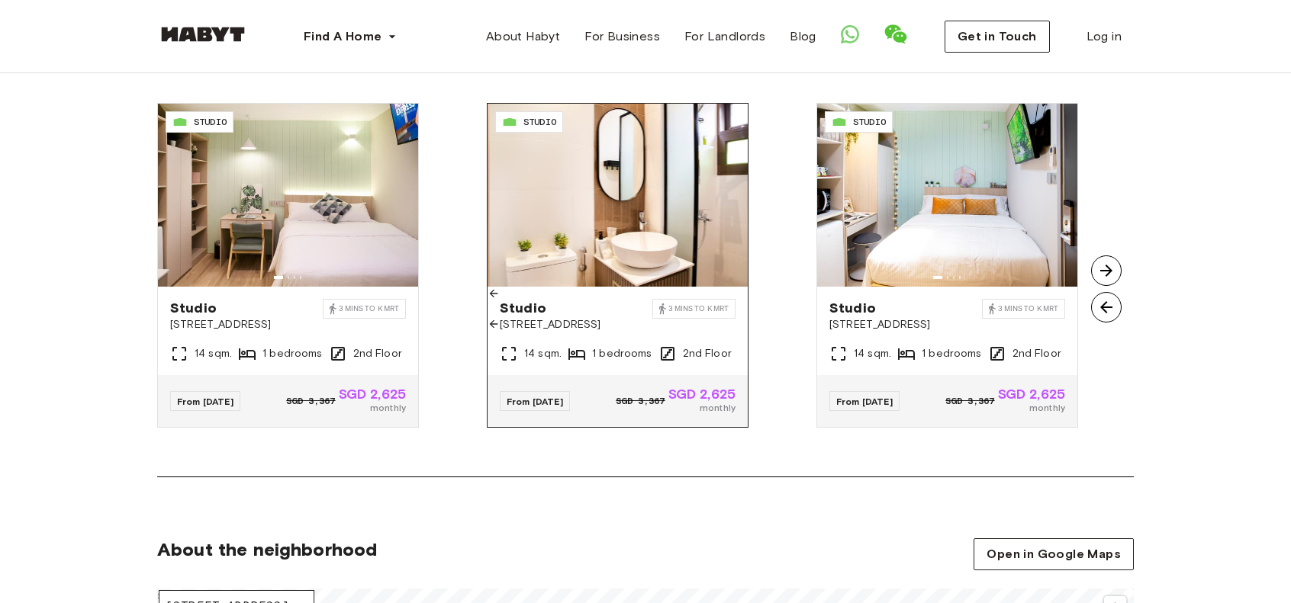
click at [500, 318] on icon at bounding box center [493, 324] width 12 height 12
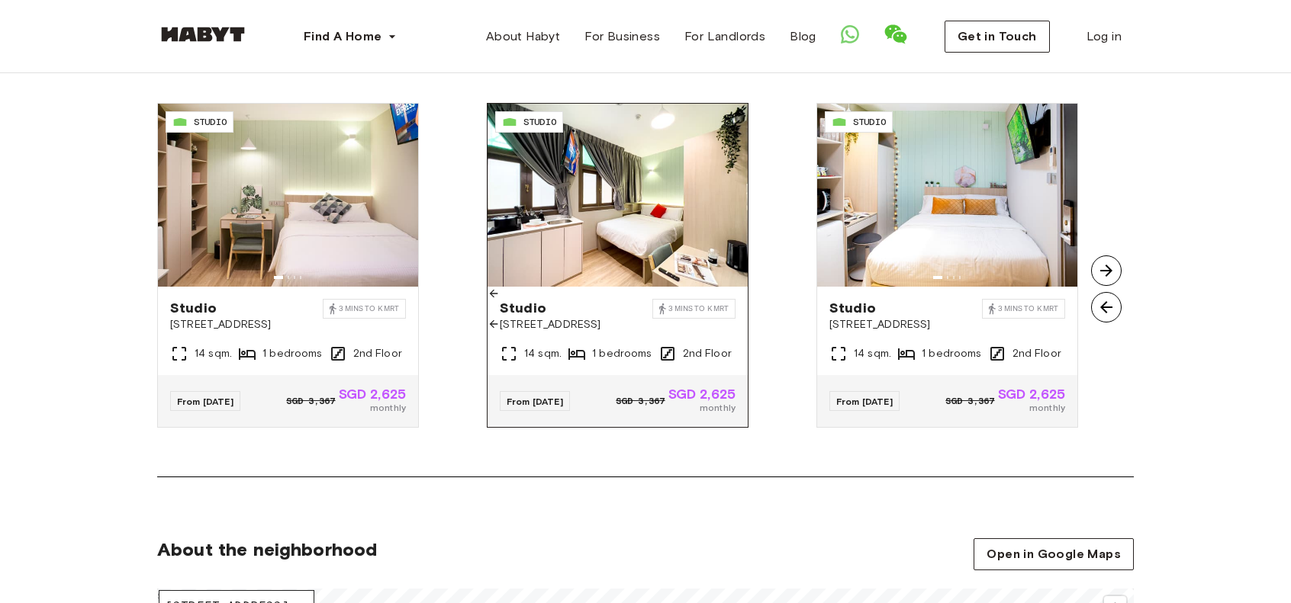
click at [500, 318] on icon at bounding box center [493, 324] width 12 height 12
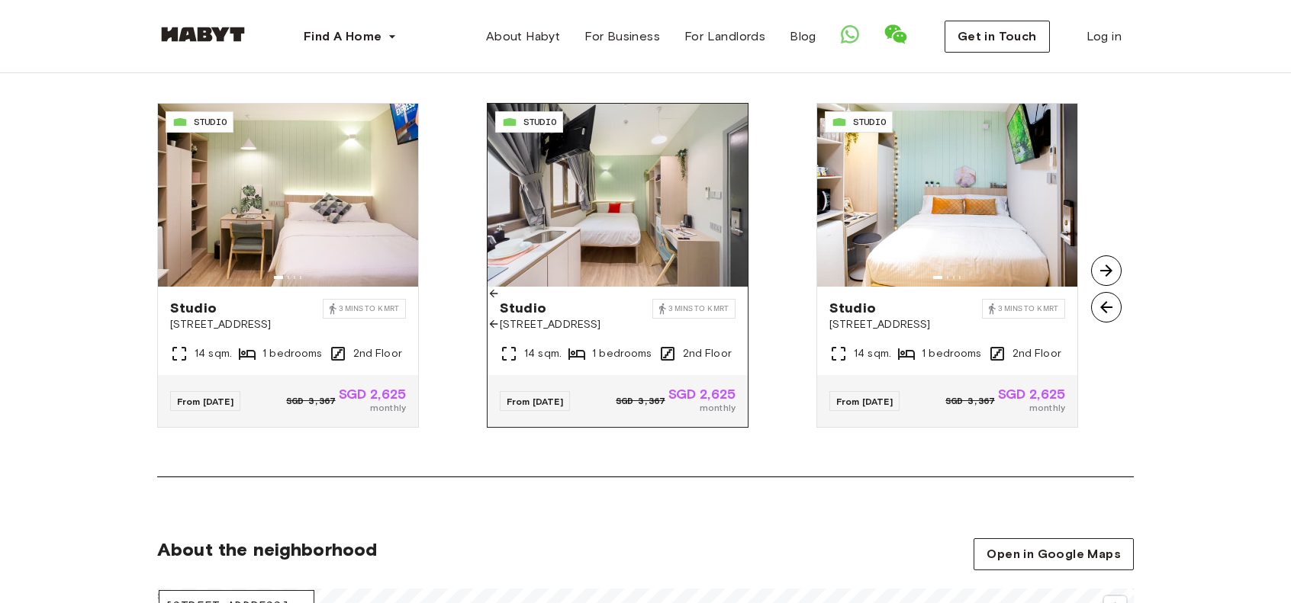
click at [500, 318] on icon at bounding box center [493, 324] width 12 height 12
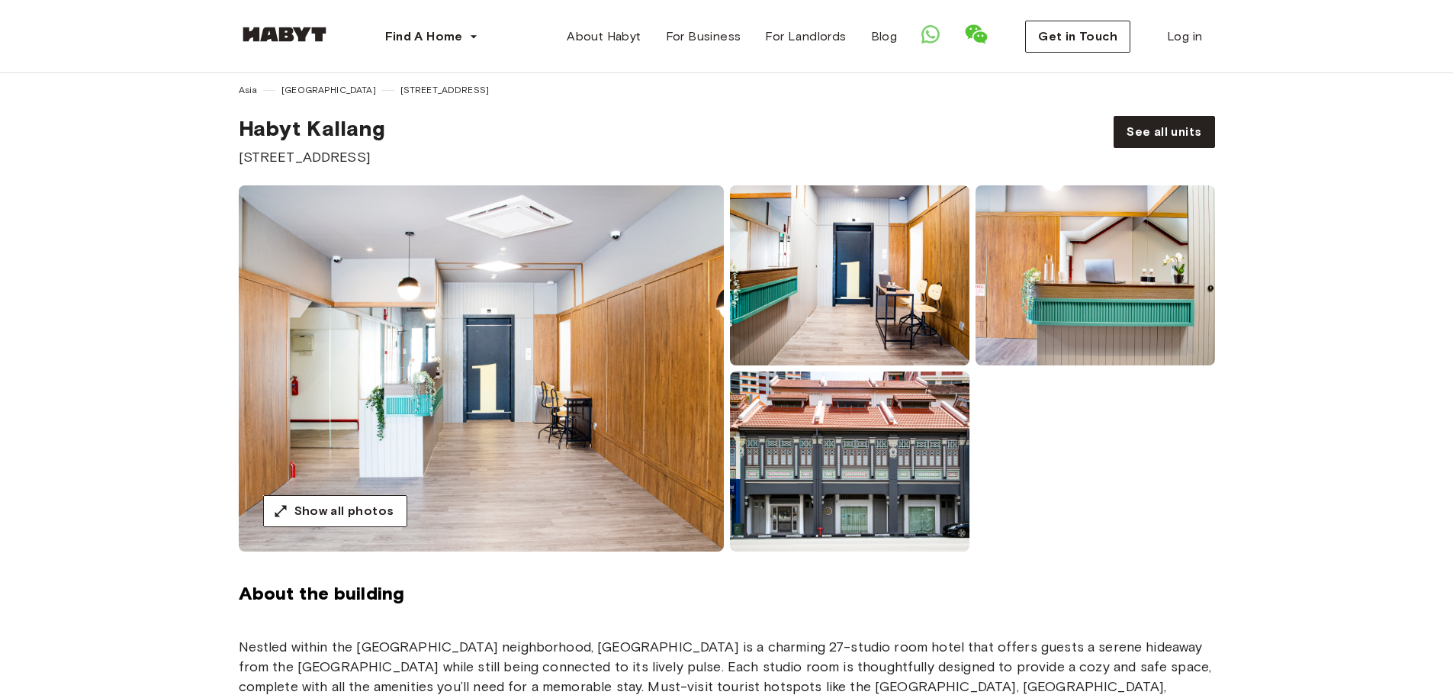
scroll to position [0, 0]
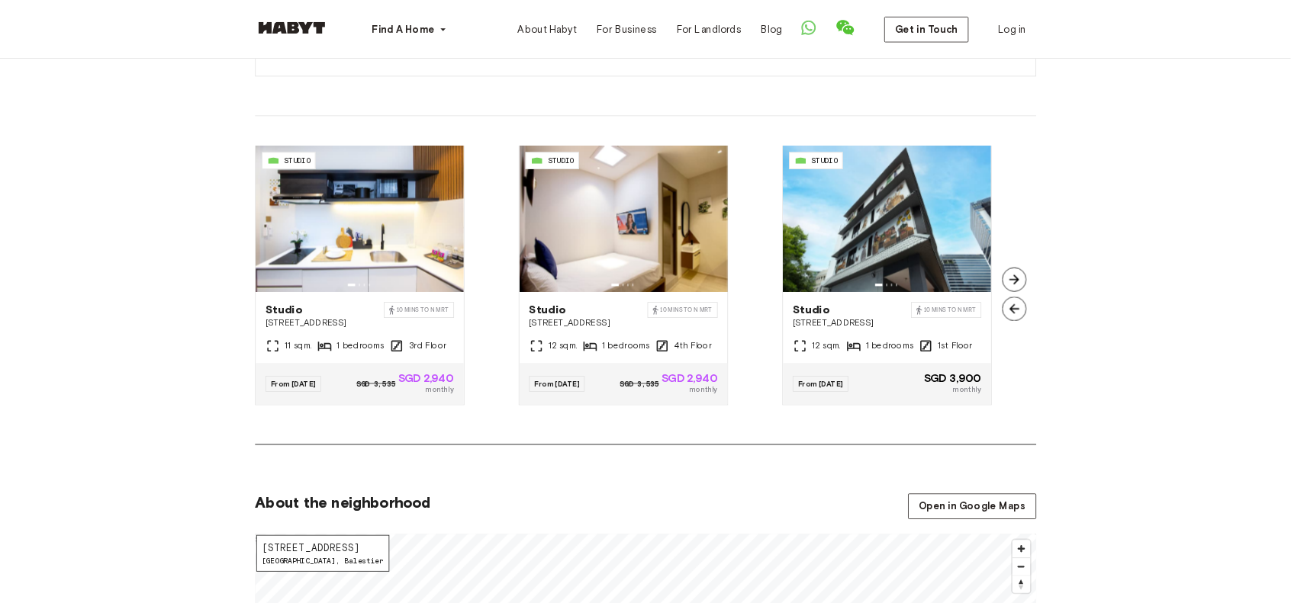
scroll to position [1066, 0]
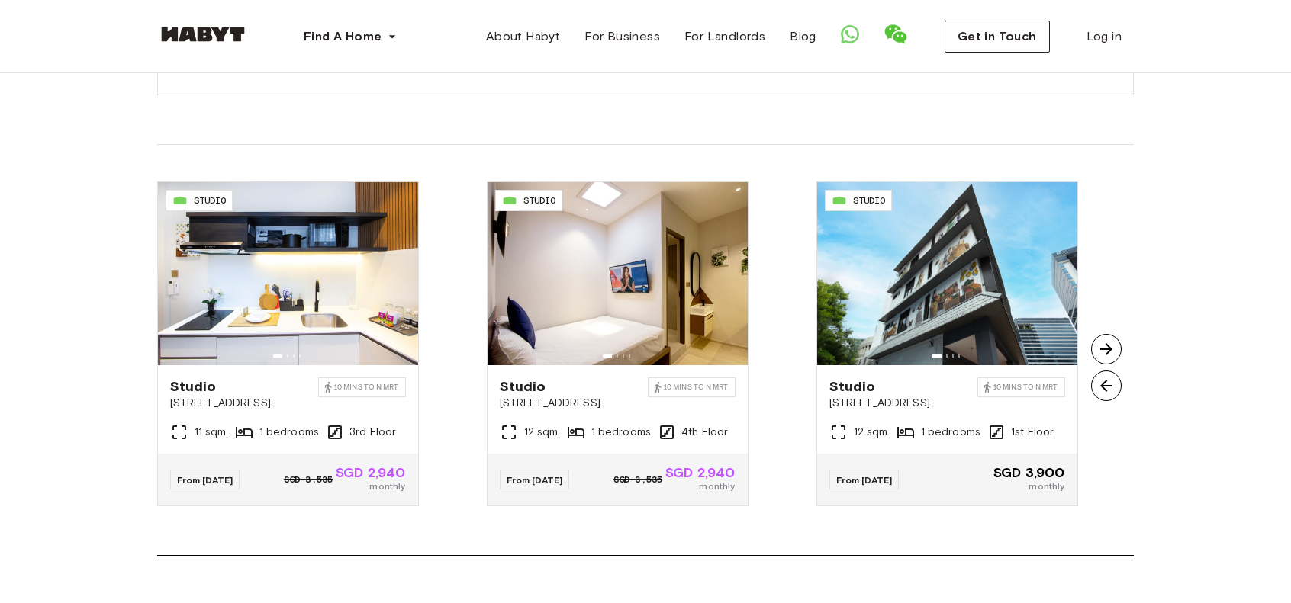
click at [767, 83] on div "You'll have a private apartment for yourself, and of course, full access to all…" at bounding box center [645, 44] width 976 height 151
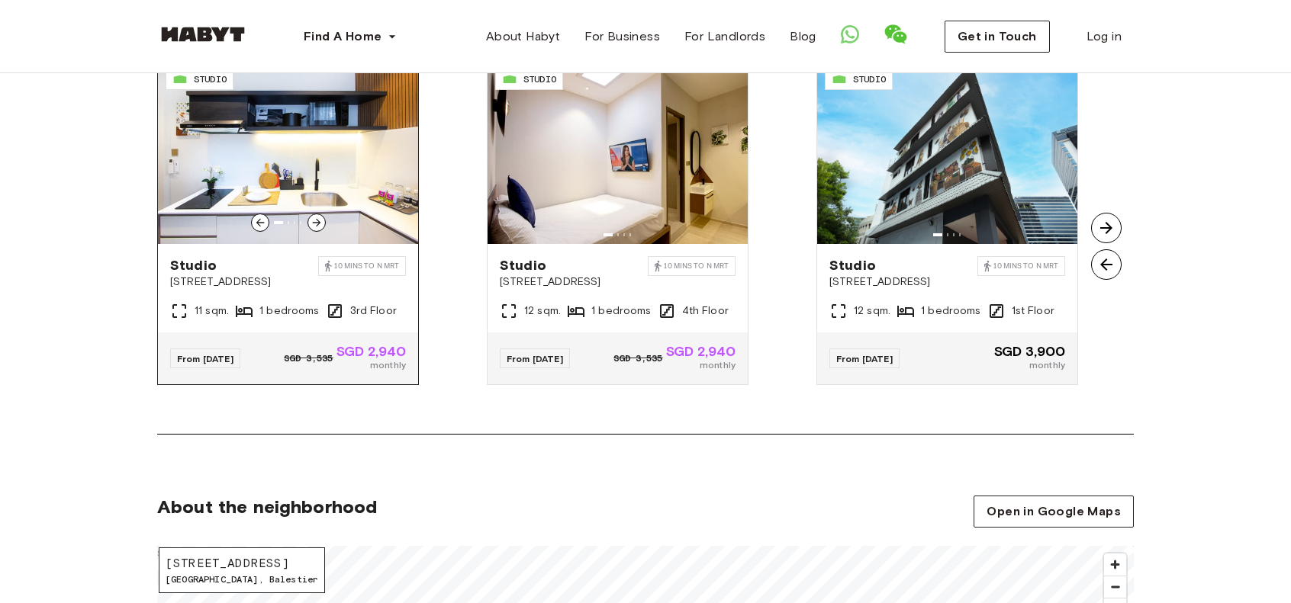
scroll to position [1142, 0]
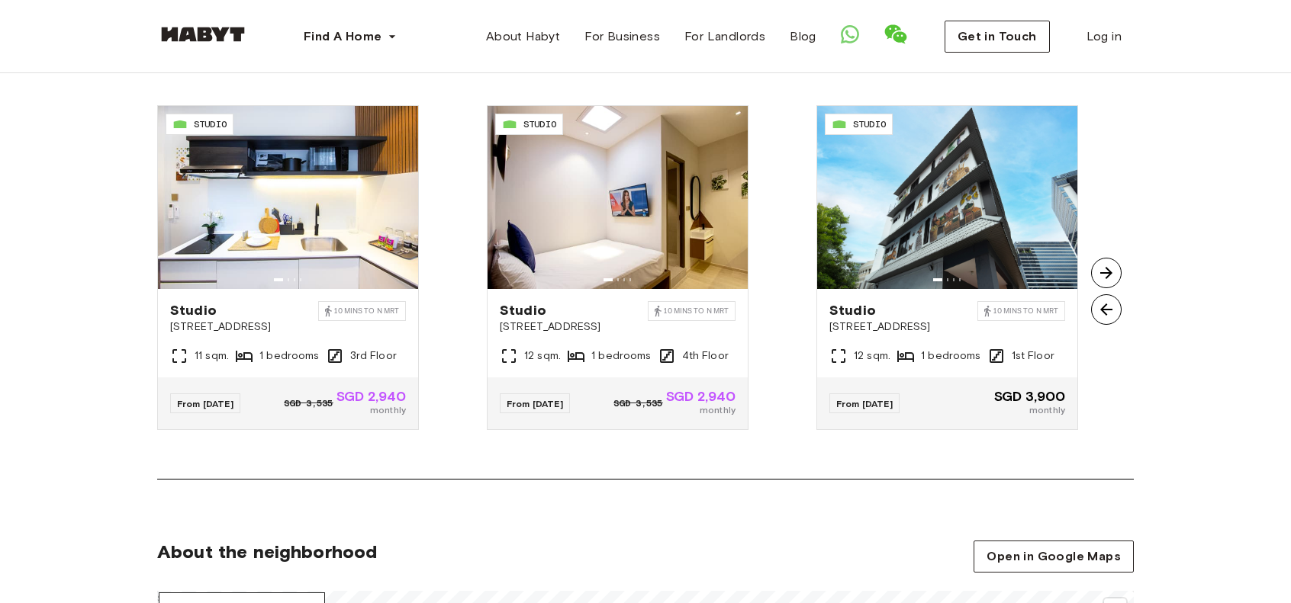
drag, startPoint x: 1118, startPoint y: 285, endPoint x: 1108, endPoint y: 256, distance: 29.9
click at [1115, 294] on img at bounding box center [1106, 309] width 31 height 31
click at [1107, 258] on img at bounding box center [1106, 273] width 31 height 31
click at [1107, 294] on img at bounding box center [1106, 309] width 31 height 31
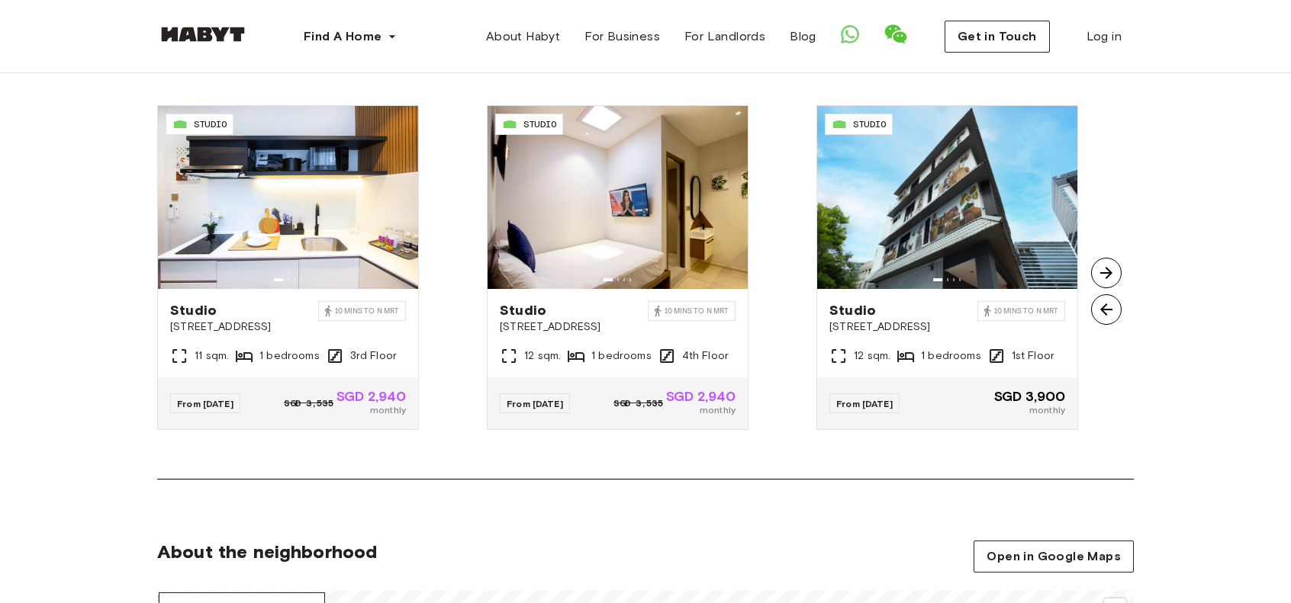
click at [1107, 294] on img at bounding box center [1106, 309] width 31 height 31
click at [1147, 113] on div "Available units in this building You'll have a private apartment for yourself, …" at bounding box center [645, 119] width 1098 height 721
click at [363, 198] on img at bounding box center [288, 197] width 260 height 183
click at [737, 481] on div "Asia Singapore 471 Balestier Road Habyt Novena 471 Balestier Road See all units…" at bounding box center [645, 341] width 1098 height 2821
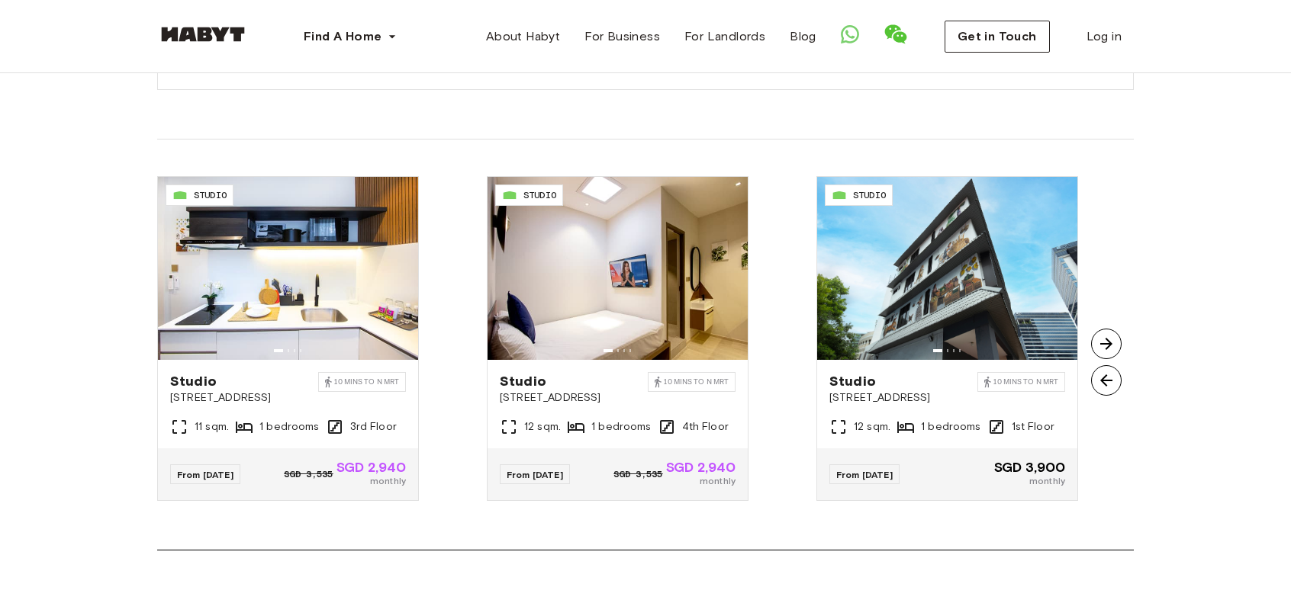
scroll to position [1066, 0]
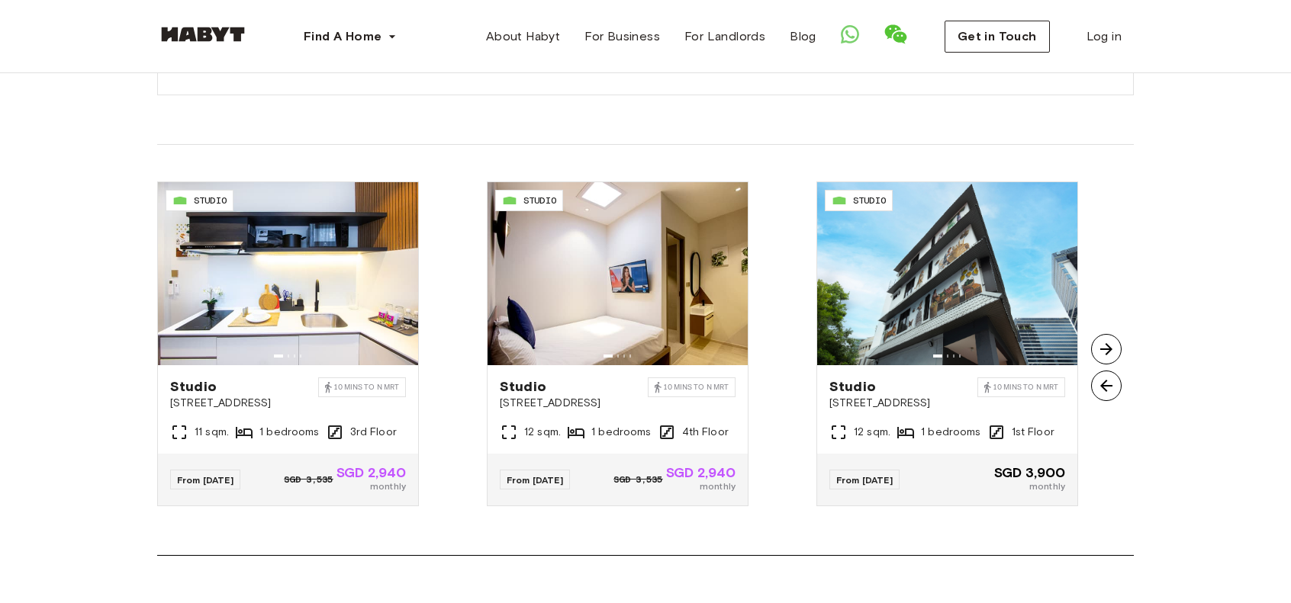
click at [1114, 195] on div "SG-01-110-044_001 STUDIO Studio 471 Balestier Road 10 mins to N MRT 12 sqm. 1 b…" at bounding box center [974, 344] width 317 height 325
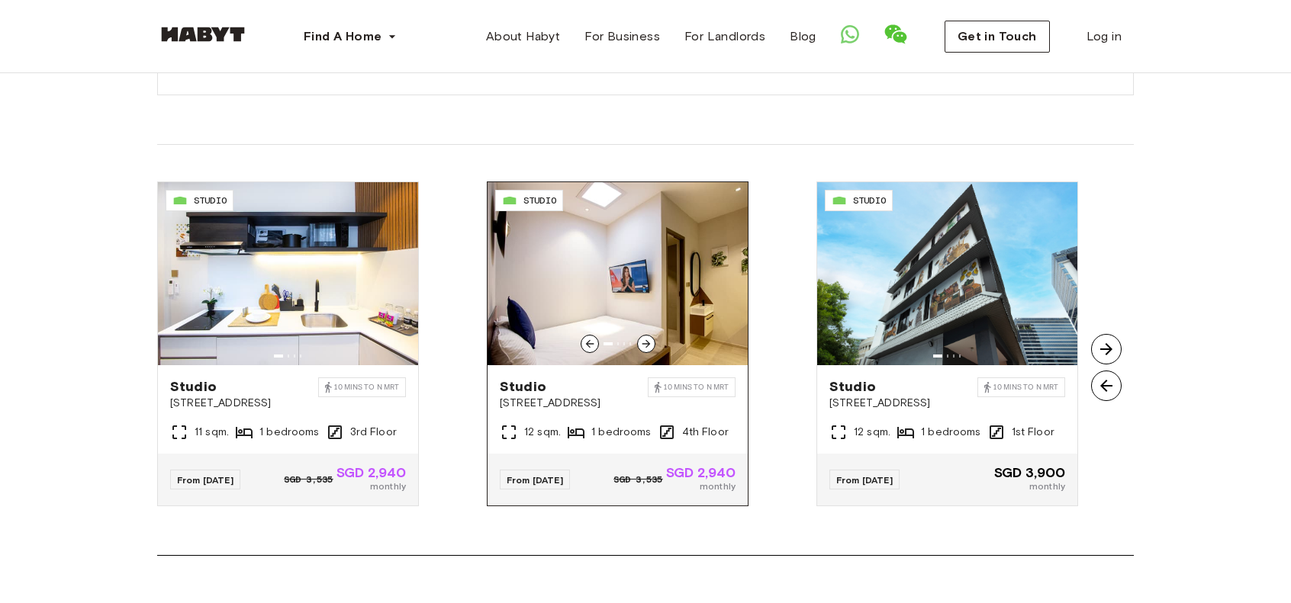
click at [574, 378] on span "Studio" at bounding box center [574, 387] width 148 height 18
click at [560, 365] on div "Studio 471 Balestier Road 10 mins to N MRT 12 sqm. 1 bedrooms 4th Floor" at bounding box center [617, 409] width 260 height 88
click at [574, 378] on span "Studio" at bounding box center [574, 387] width 148 height 18
click at [564, 378] on span "Studio" at bounding box center [574, 387] width 148 height 18
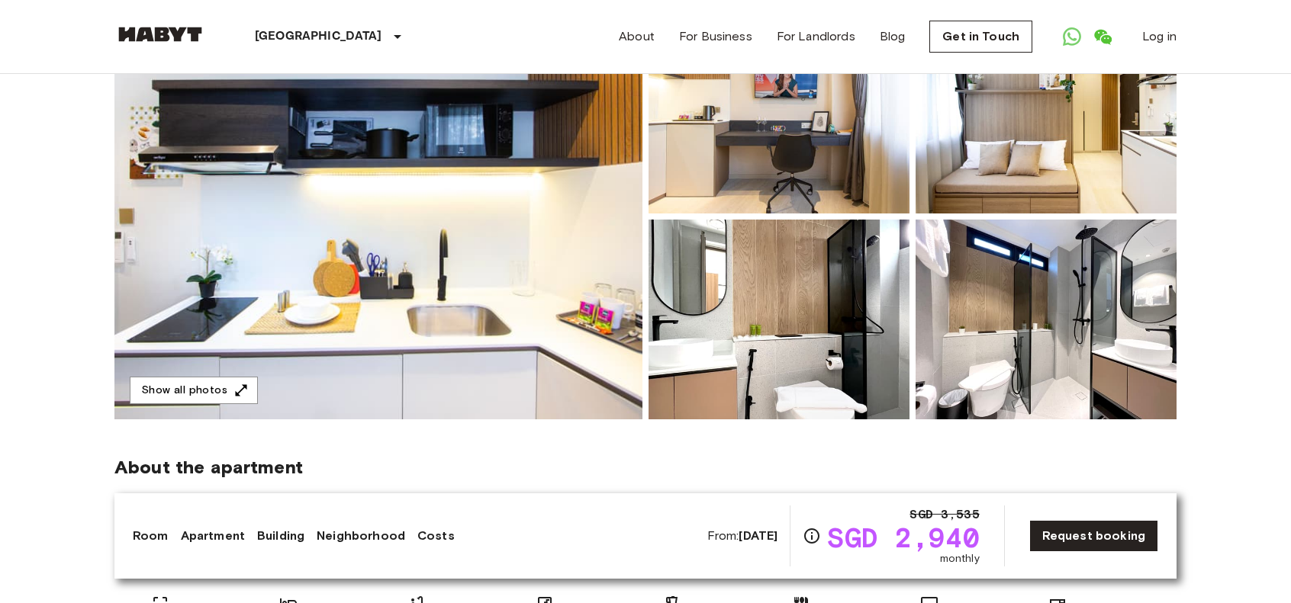
scroll to position [229, 0]
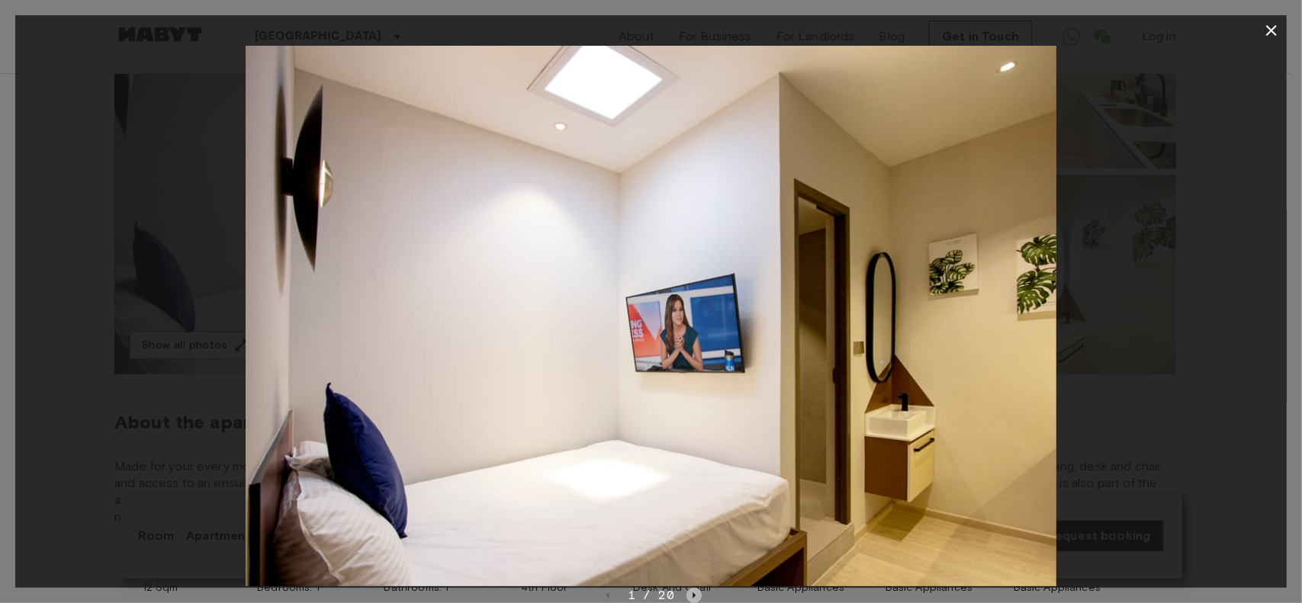
click at [696, 593] on icon "Next image" at bounding box center [694, 595] width 15 height 15
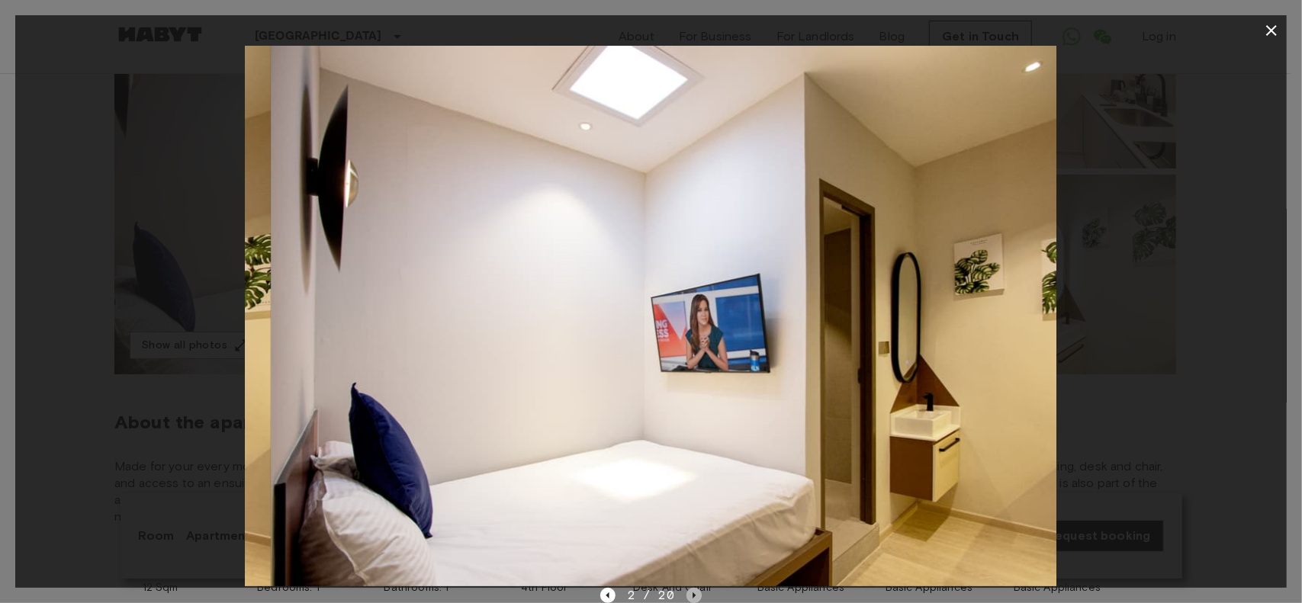
click at [696, 593] on icon "Next image" at bounding box center [694, 595] width 15 height 15
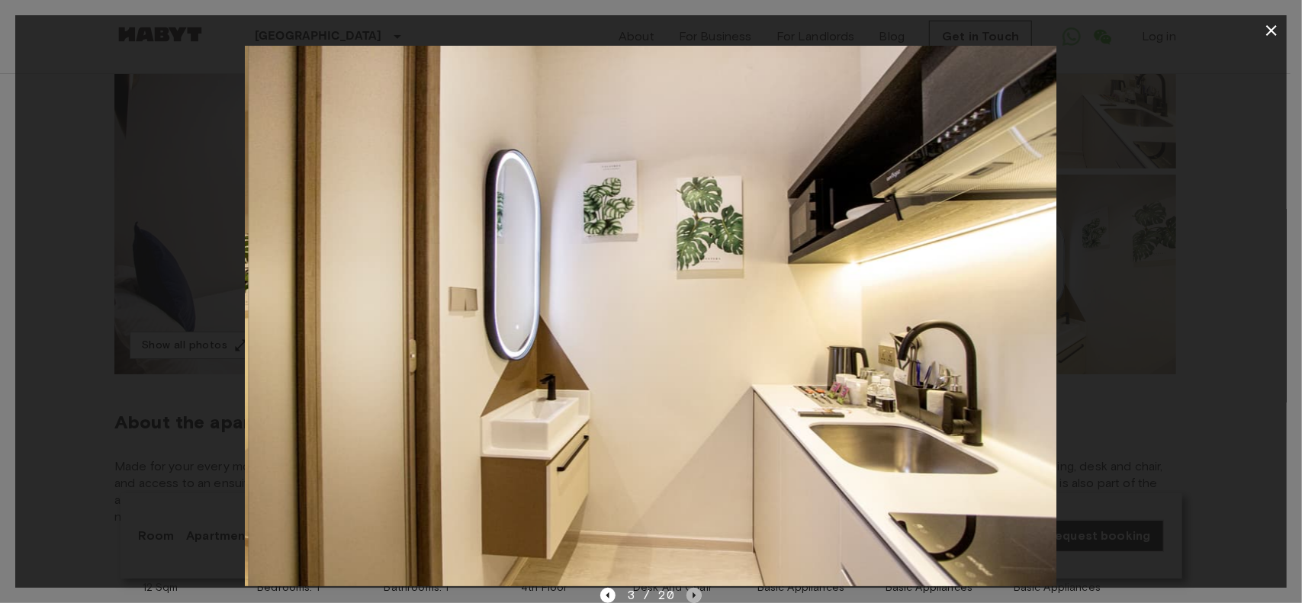
click at [696, 593] on icon "Next image" at bounding box center [694, 595] width 15 height 15
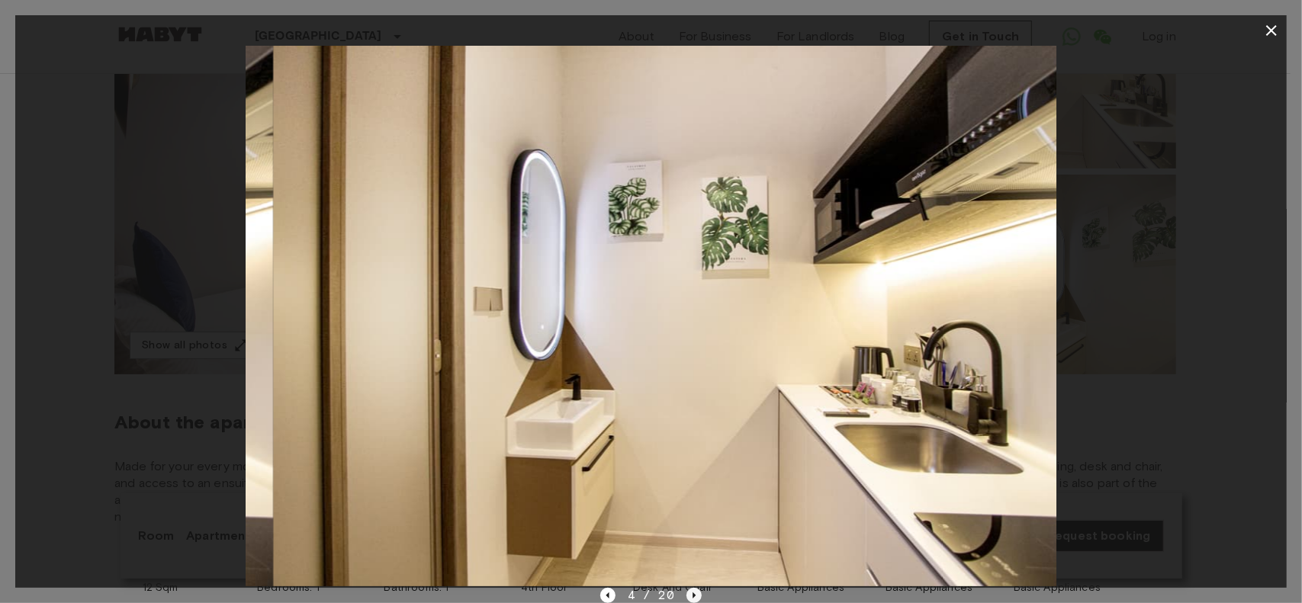
click at [696, 593] on icon "Next image" at bounding box center [694, 595] width 15 height 15
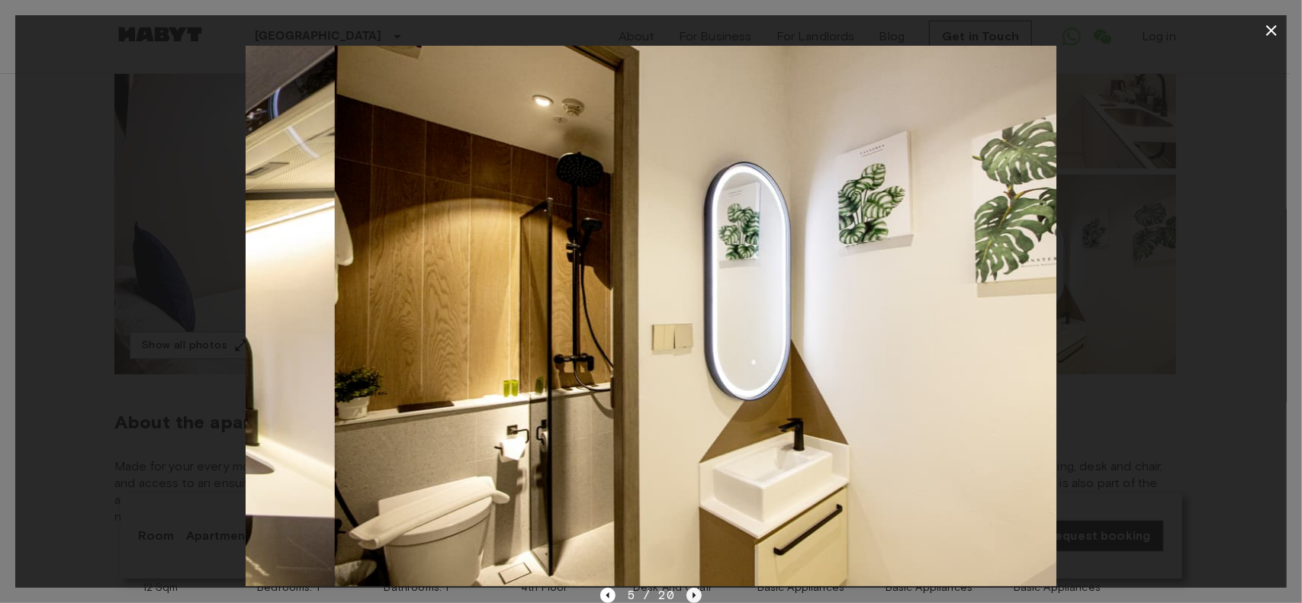
click at [696, 593] on icon "Next image" at bounding box center [694, 595] width 15 height 15
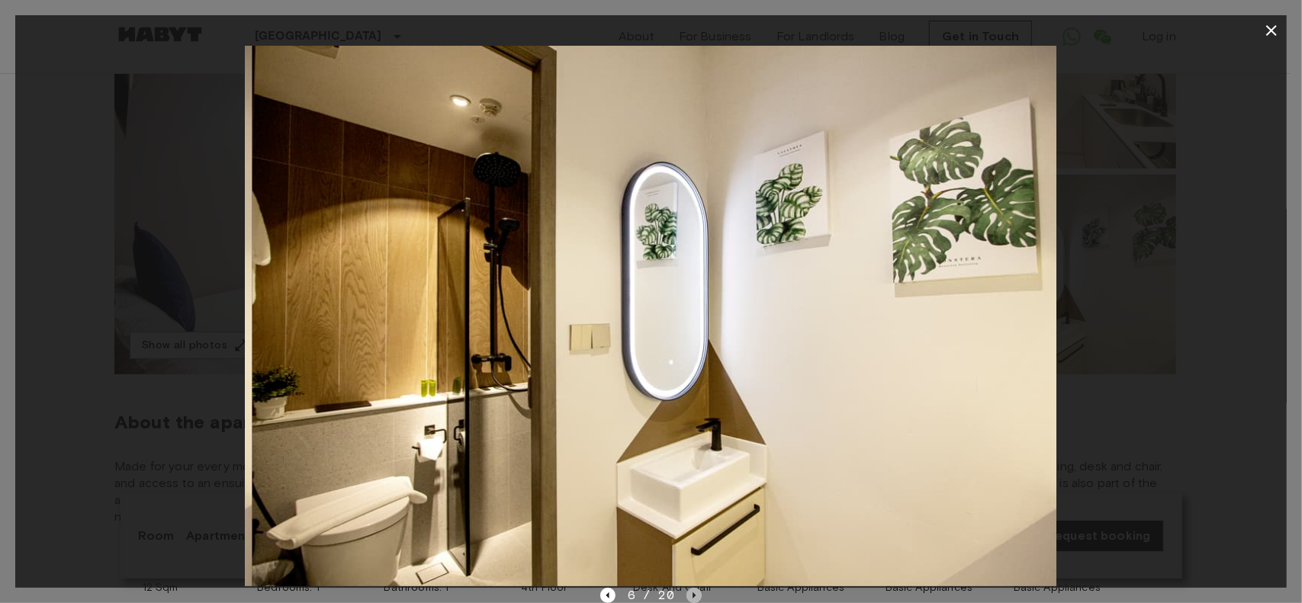
click at [696, 593] on icon "Next image" at bounding box center [694, 595] width 15 height 15
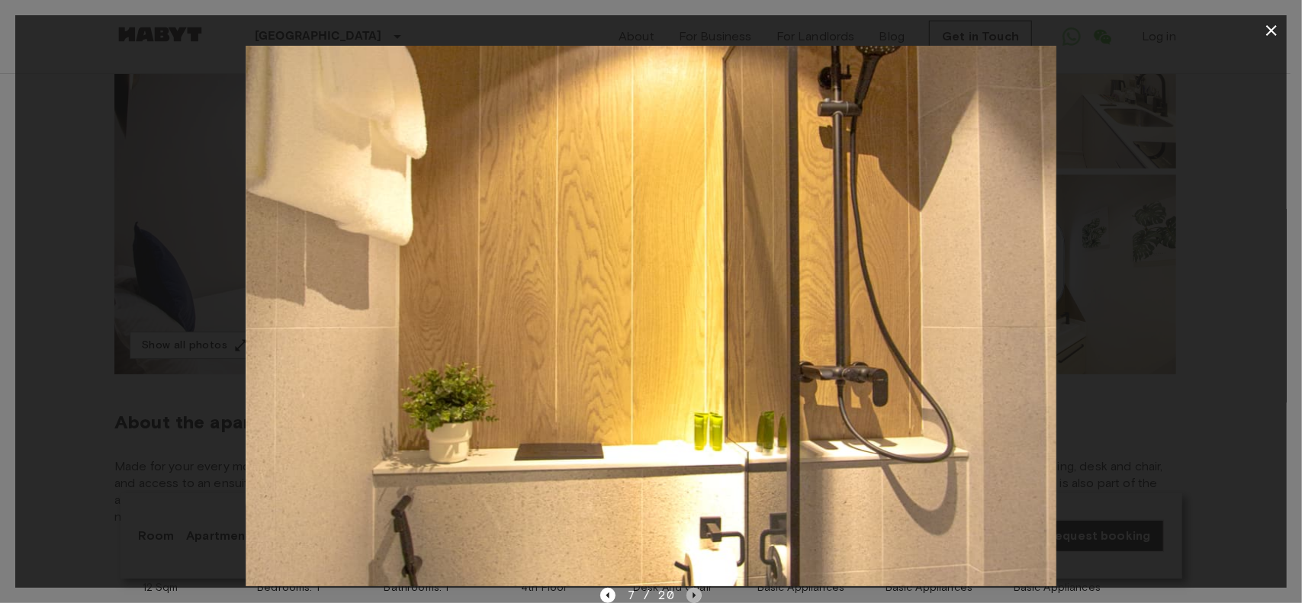
click at [696, 593] on icon "Next image" at bounding box center [694, 595] width 15 height 15
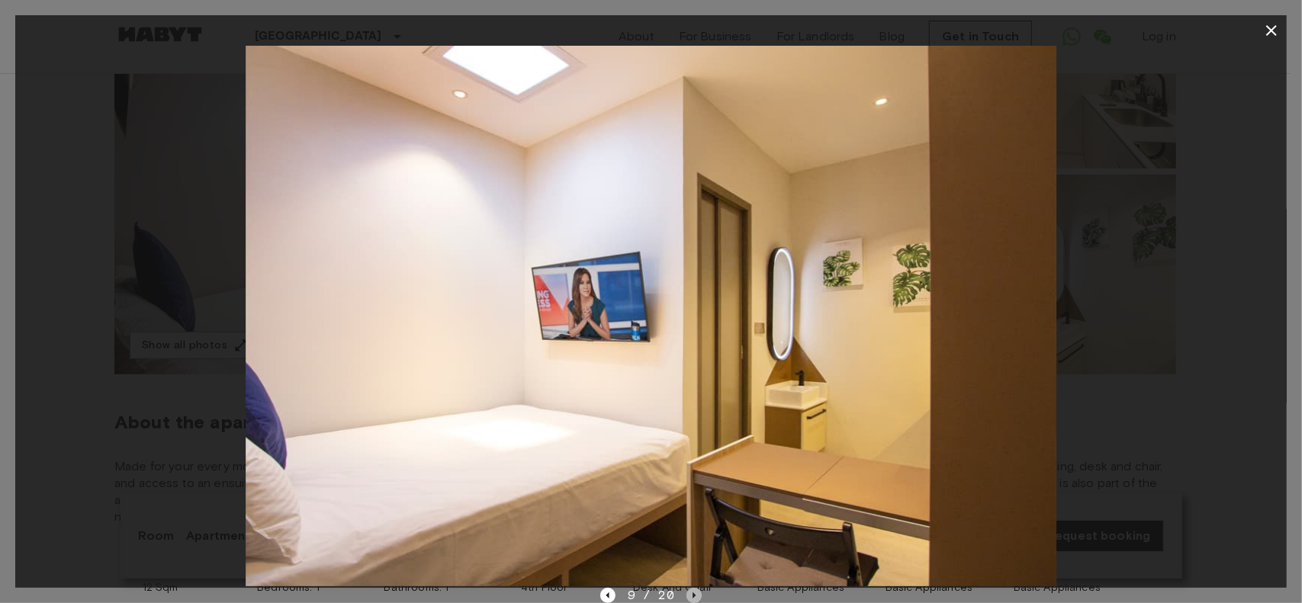
click at [696, 593] on icon "Next image" at bounding box center [694, 595] width 15 height 15
click at [694, 593] on icon "Next image" at bounding box center [697, 595] width 15 height 15
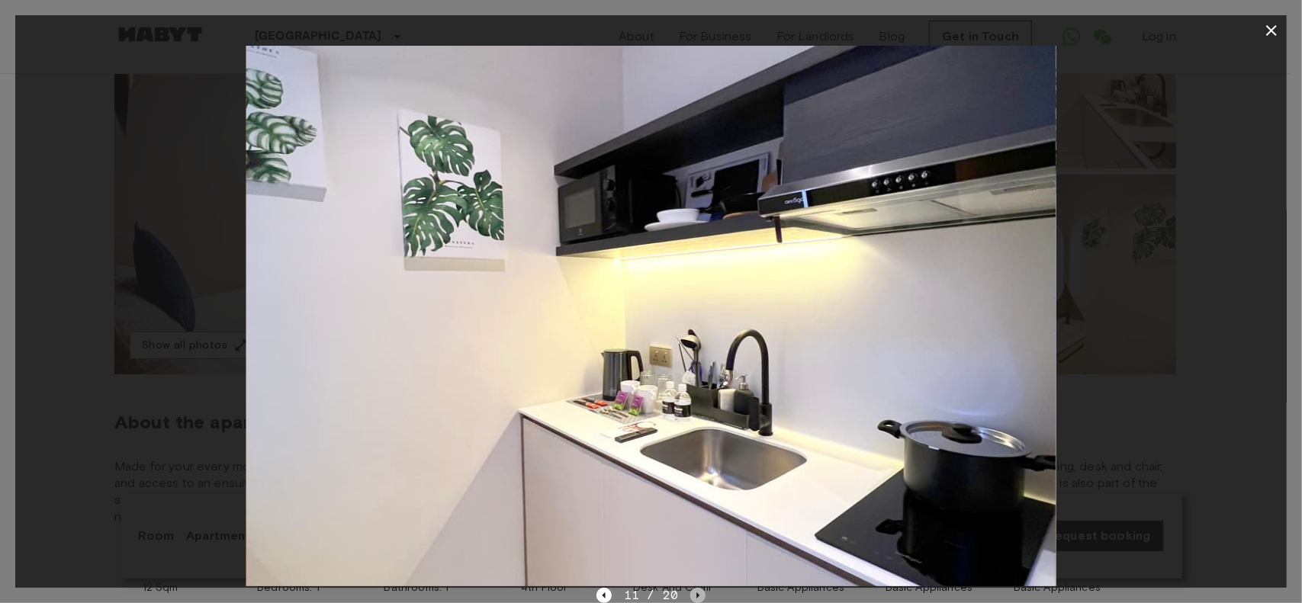
click at [694, 593] on icon "Next image" at bounding box center [697, 595] width 15 height 15
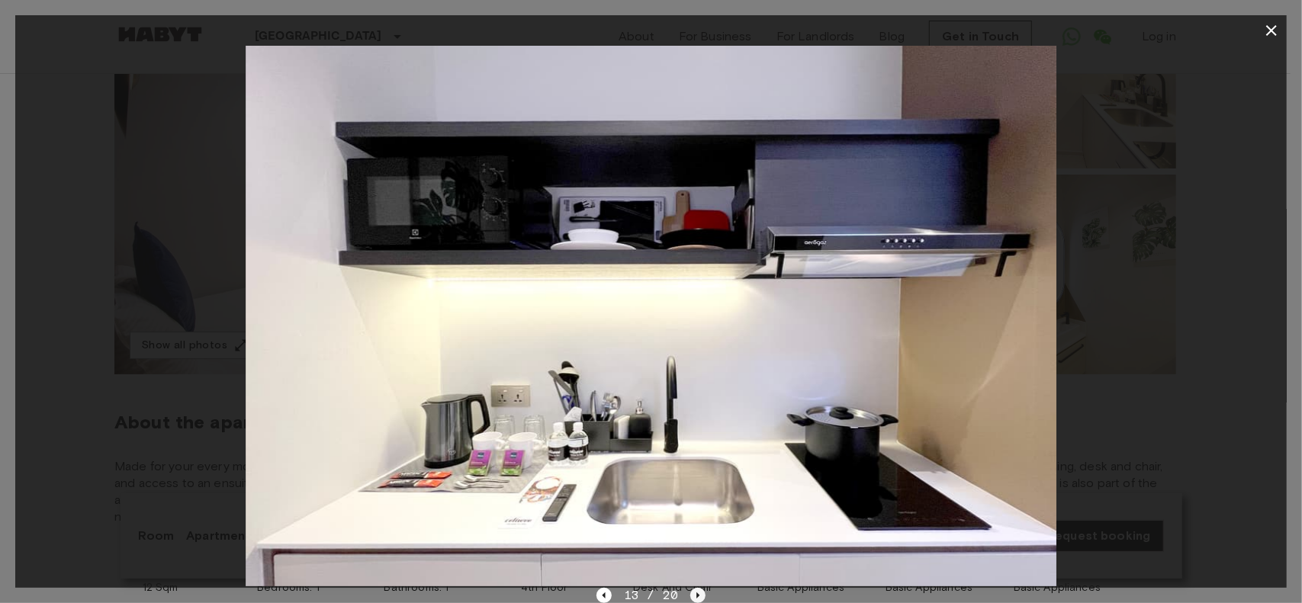
click at [694, 593] on icon "Next image" at bounding box center [697, 595] width 15 height 15
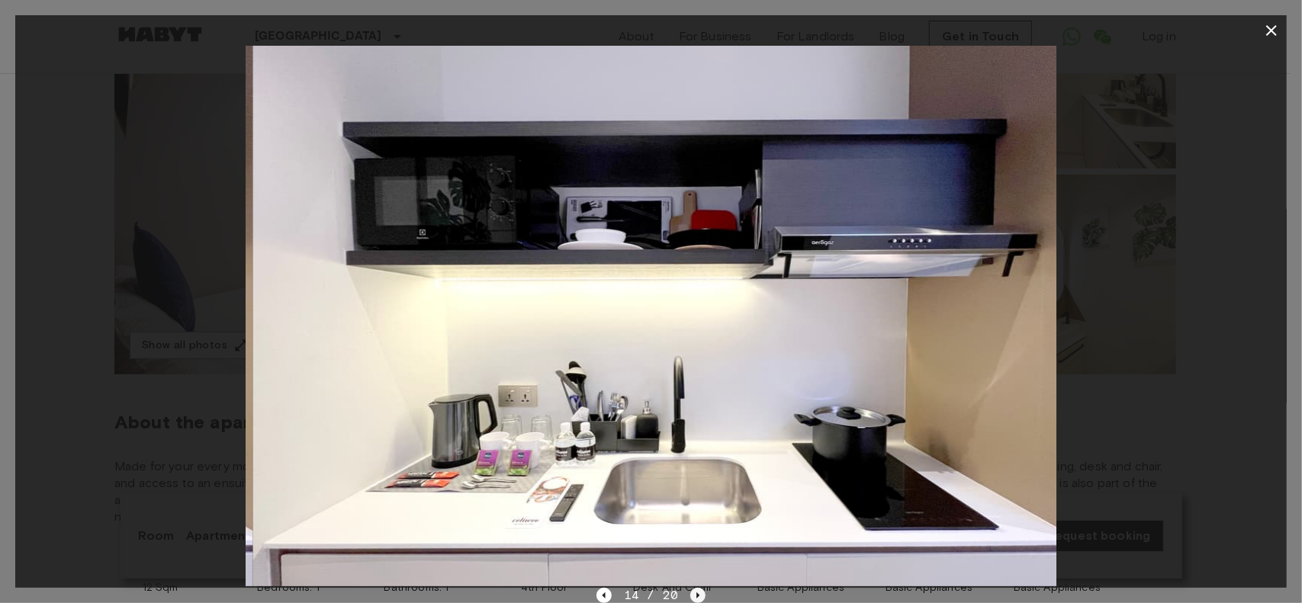
click at [694, 593] on icon "Next image" at bounding box center [697, 595] width 15 height 15
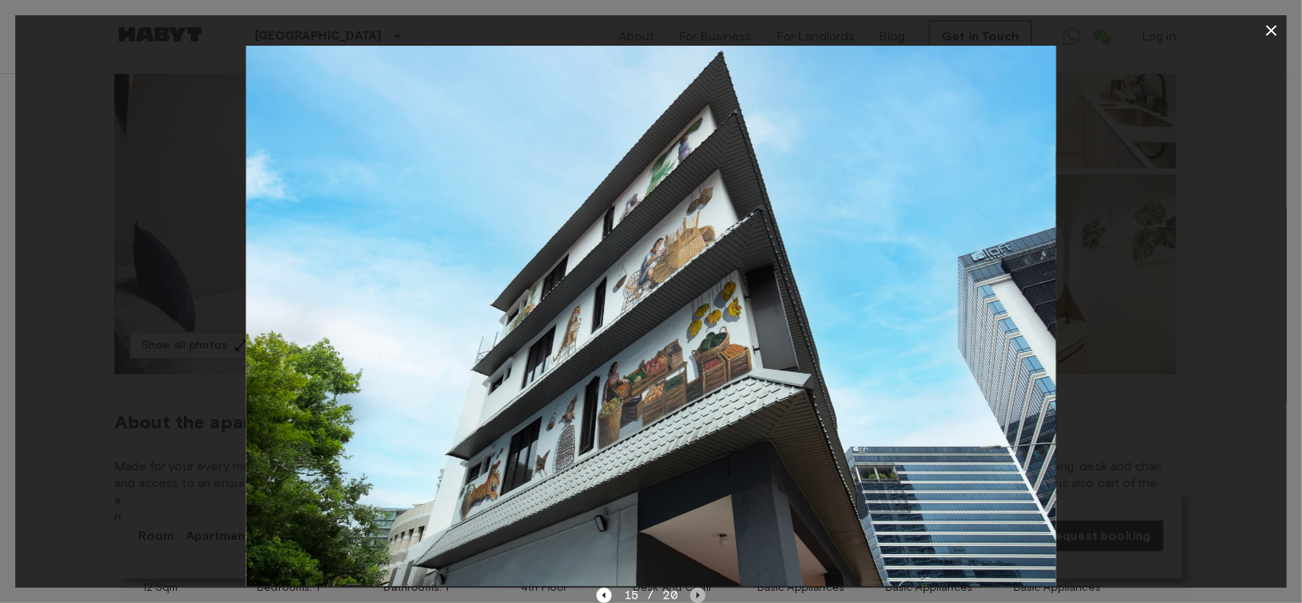
click at [694, 593] on icon "Next image" at bounding box center [697, 595] width 15 height 15
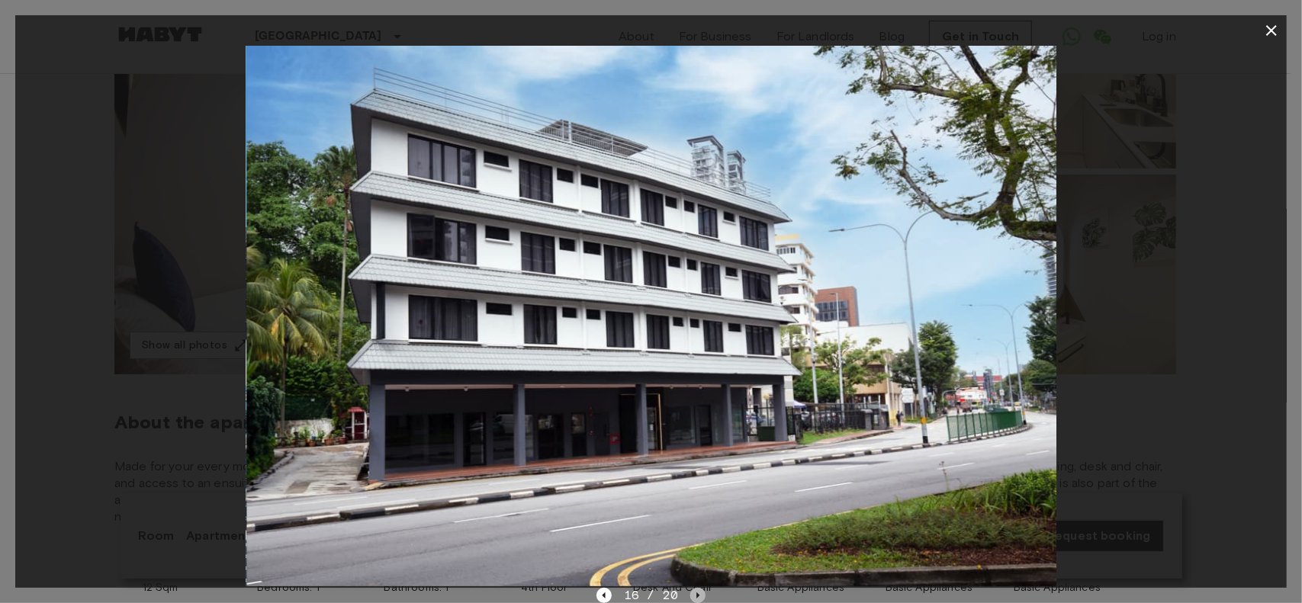
click at [694, 593] on icon "Next image" at bounding box center [697, 595] width 15 height 15
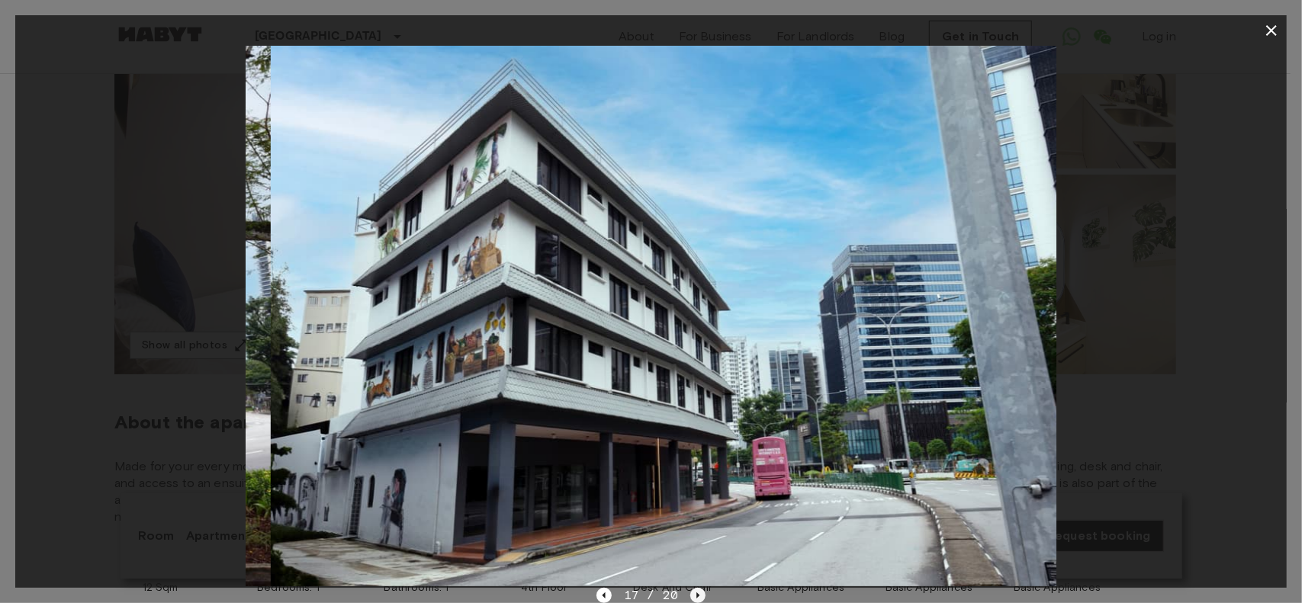
click at [694, 593] on icon "Next image" at bounding box center [697, 595] width 15 height 15
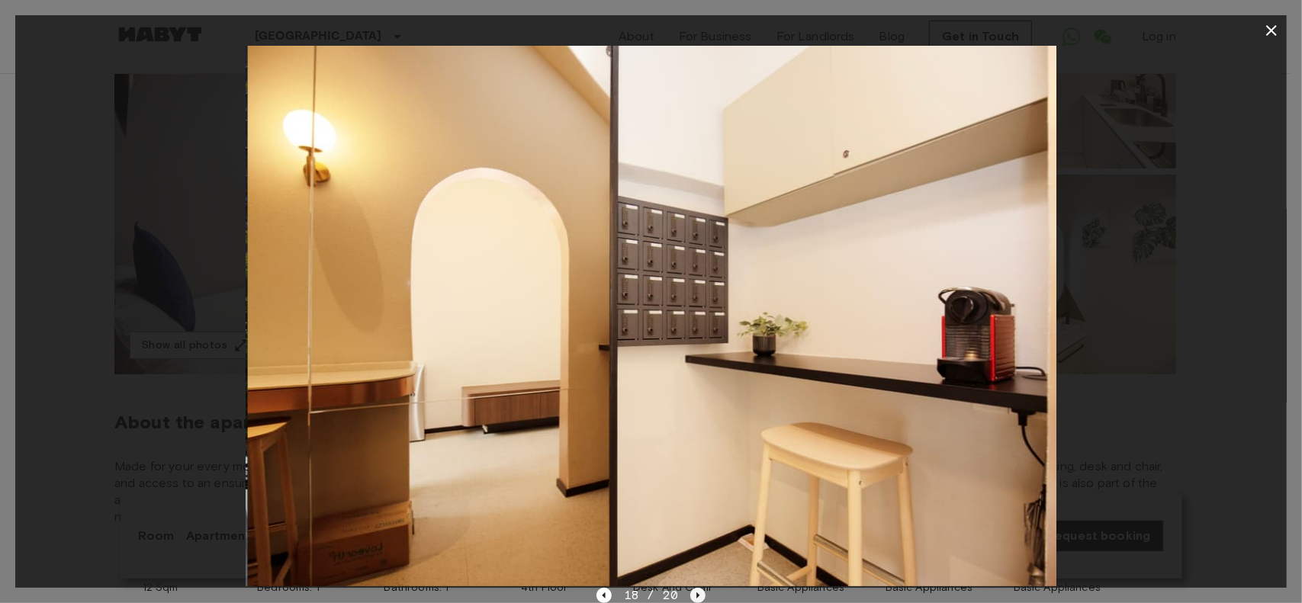
click at [694, 593] on icon "Next image" at bounding box center [697, 595] width 15 height 15
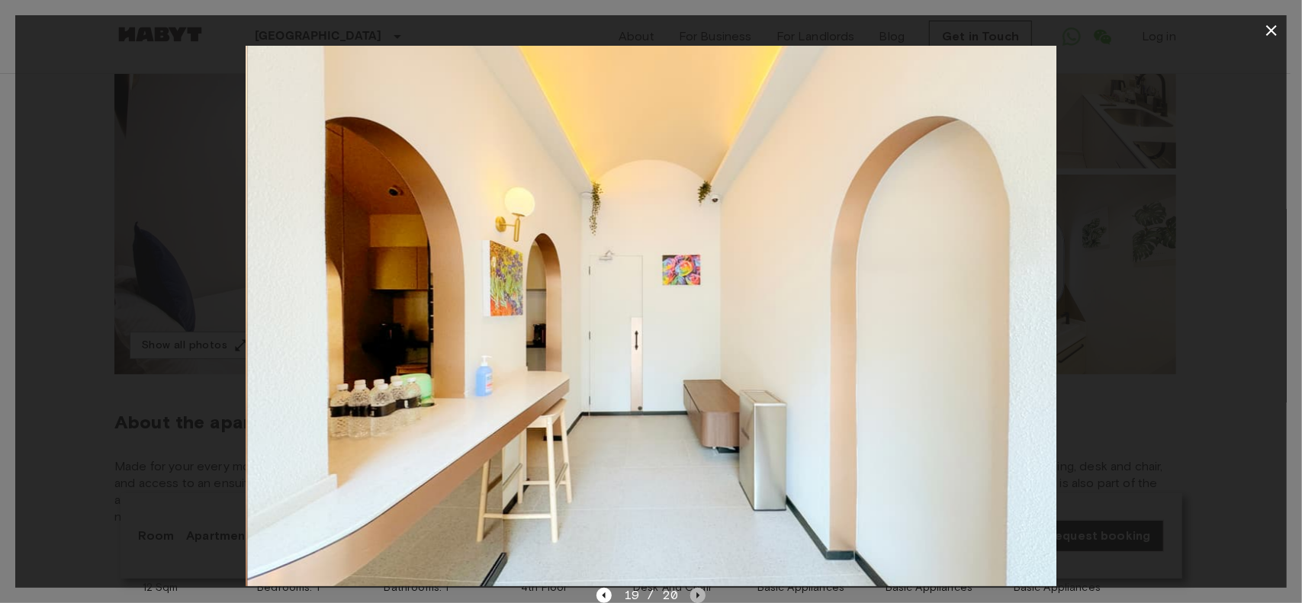
click at [694, 593] on icon "Next image" at bounding box center [697, 595] width 15 height 15
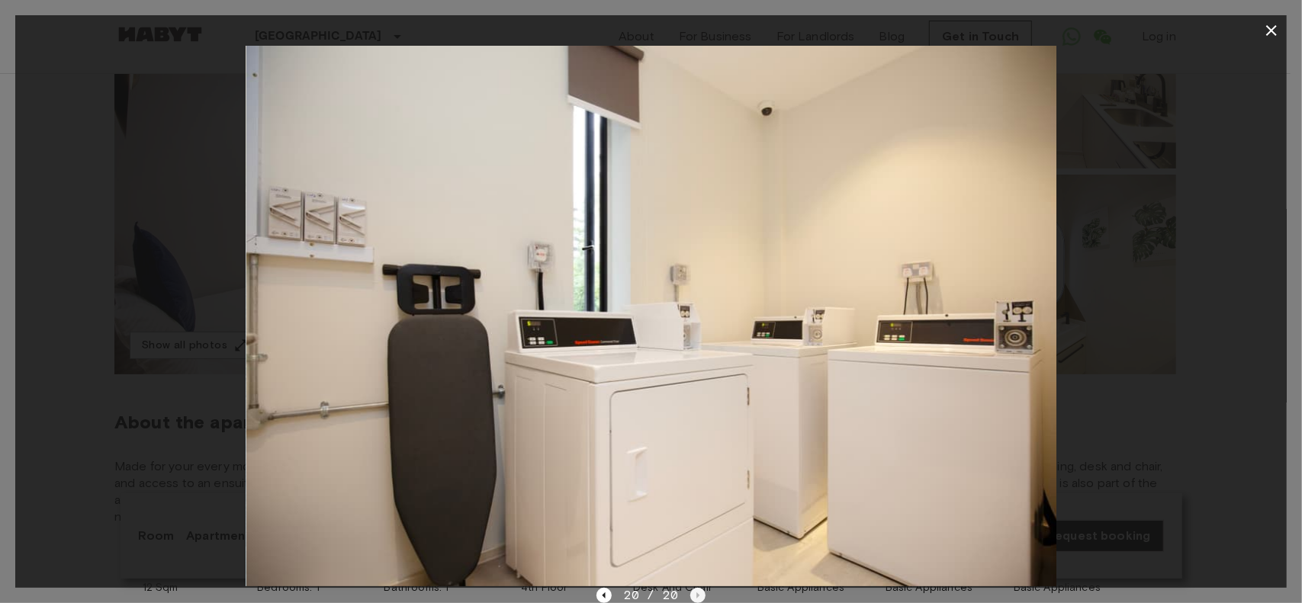
click at [694, 593] on div "20 / 20" at bounding box center [651, 596] width 109 height 18
click at [1269, 165] on div at bounding box center [651, 316] width 1272 height 541
click at [1275, 27] on icon "button" at bounding box center [1271, 30] width 11 height 11
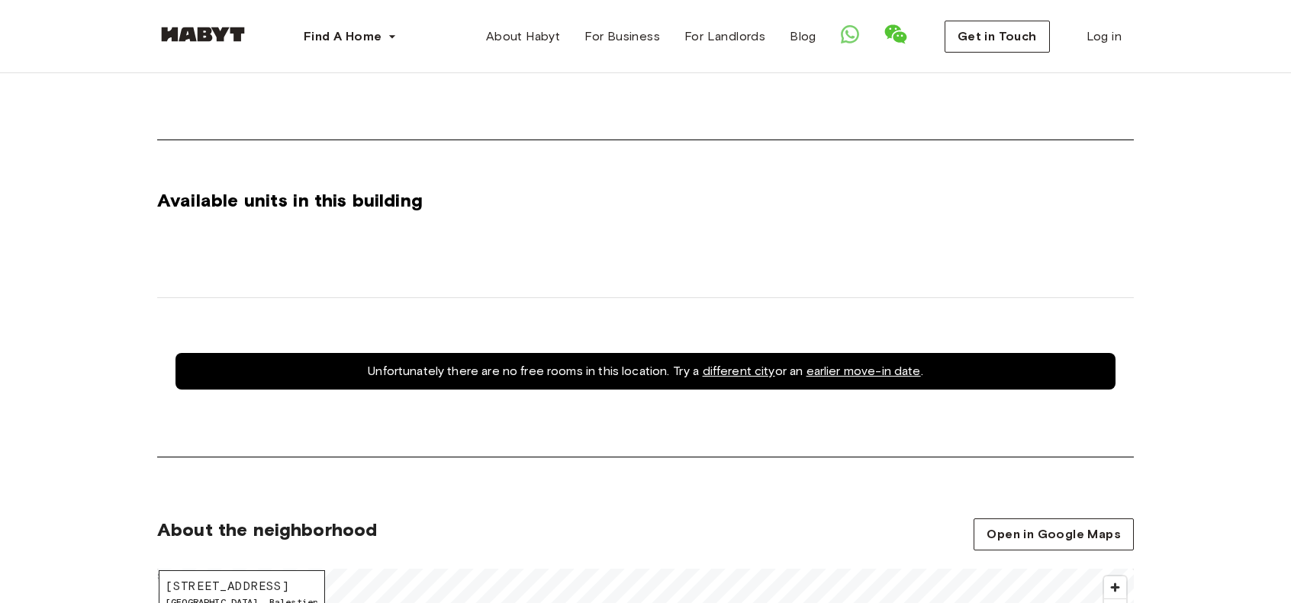
scroll to position [610, 0]
